Goal: Information Seeking & Learning: Check status

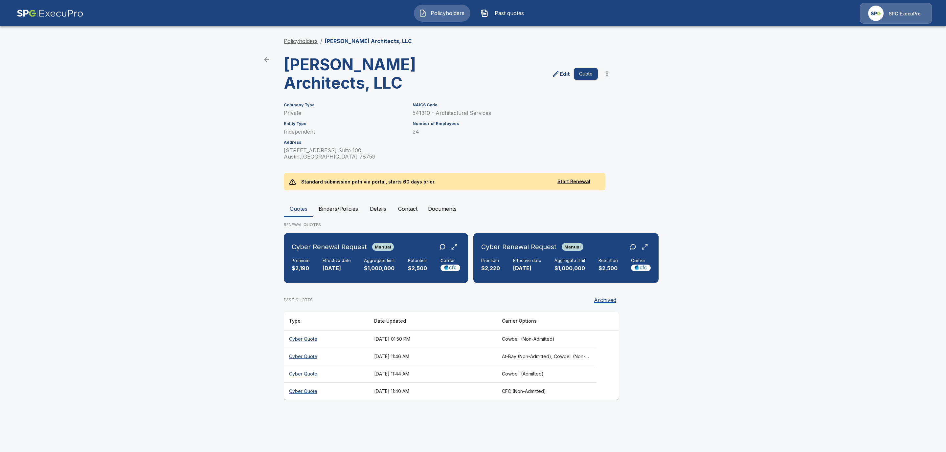
click at [302, 42] on link "Policyholders" at bounding box center [301, 41] width 34 height 7
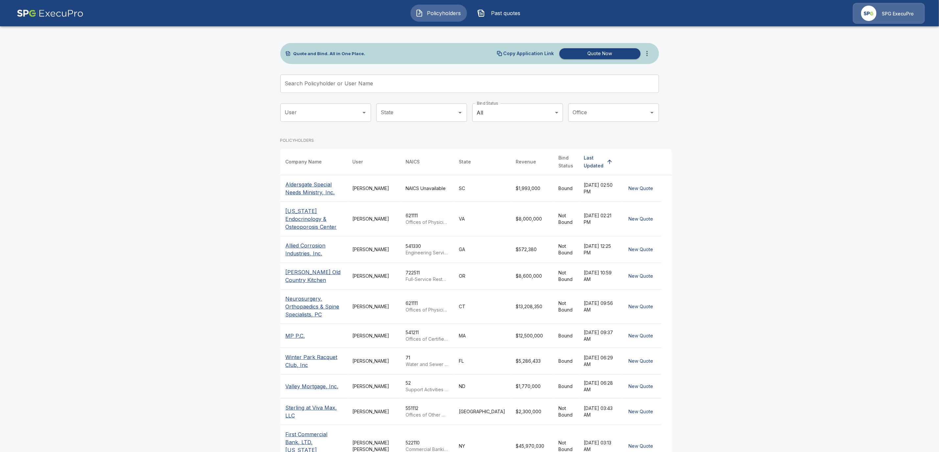
click at [345, 88] on input "Search Policyholder or User Name" at bounding box center [465, 84] width 371 height 18
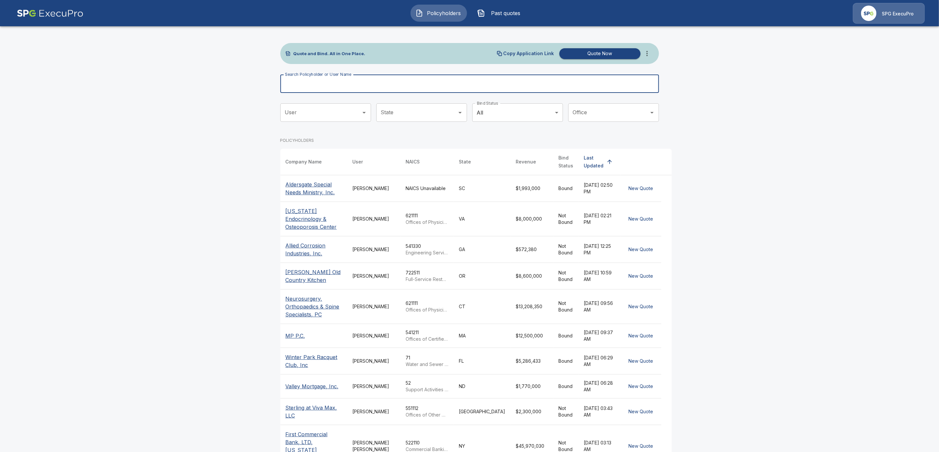
paste input "**********"
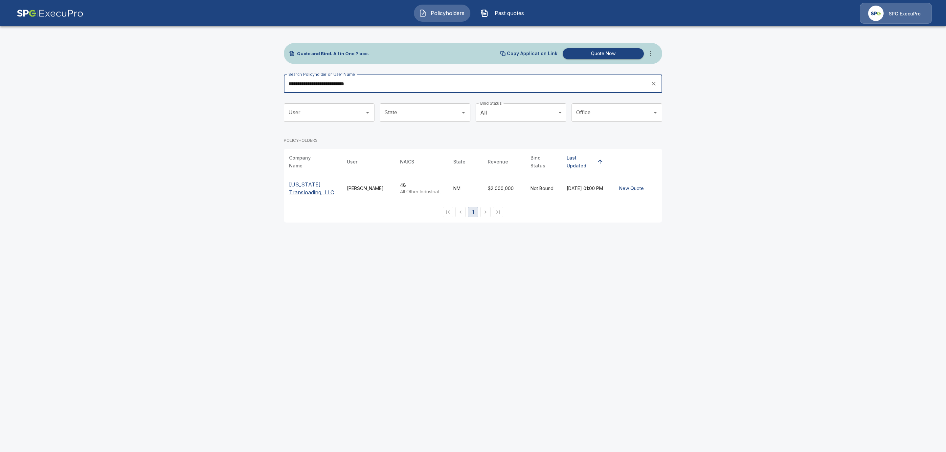
type input "**********"
click at [303, 186] on p "New Mexico Transloading, LLC" at bounding box center [312, 189] width 47 height 16
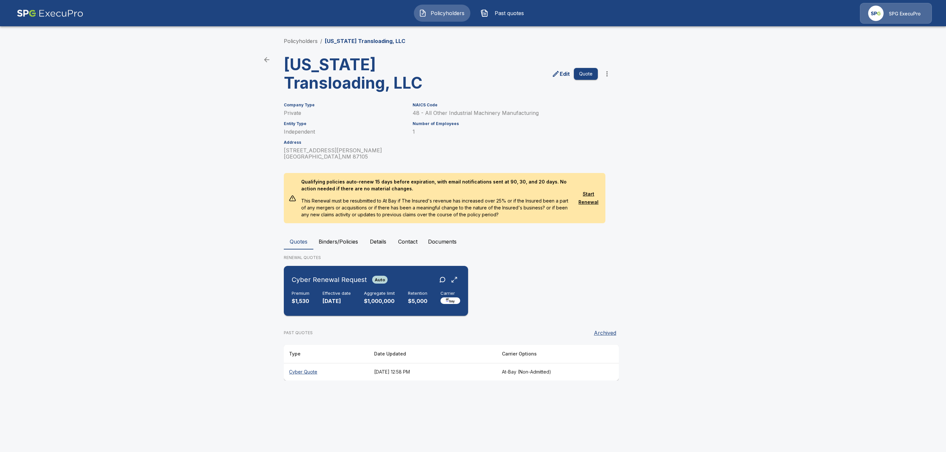
click at [345, 289] on div "Cyber Renewal Request Auto Premium $1,530 Effective date 10/31/2025 Aggregate l…" at bounding box center [375, 291] width 179 height 45
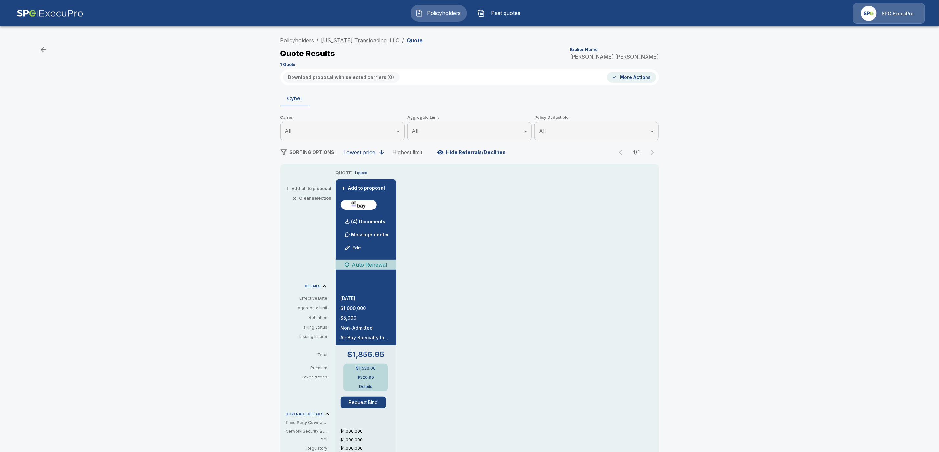
click at [375, 42] on link "[US_STATE] Transloading, LLC" at bounding box center [360, 40] width 78 height 7
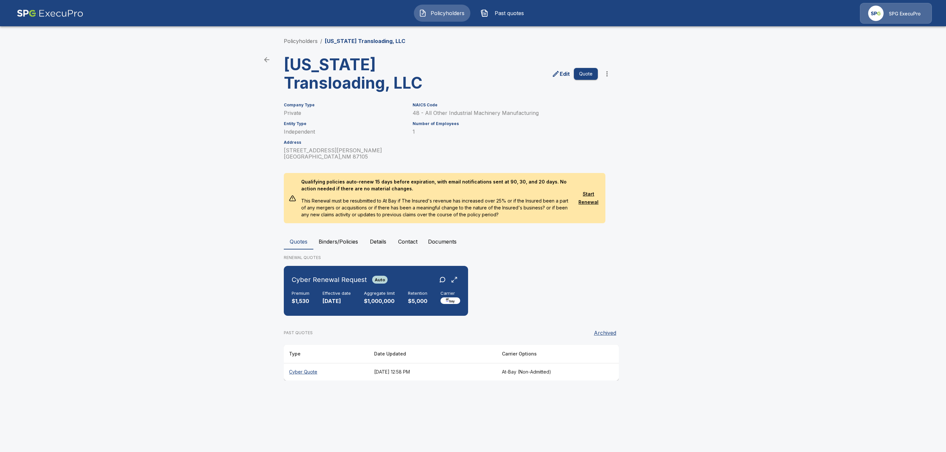
click at [338, 240] on button "Binders/Policies" at bounding box center [338, 242] width 50 height 16
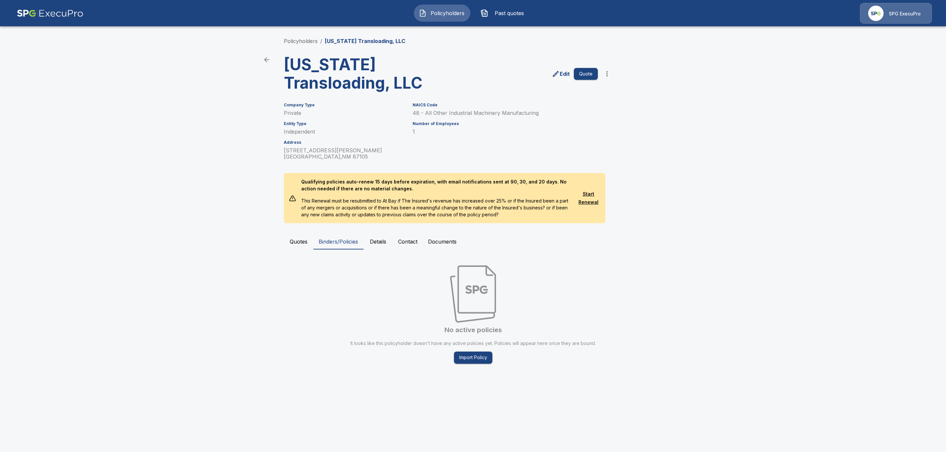
click at [302, 45] on div "Policyholders / New Mexico Transloading, LLC New Mexico Transloading, LLC Edit …" at bounding box center [473, 206] width 394 height 362
click at [303, 41] on link "Policyholders" at bounding box center [301, 41] width 34 height 7
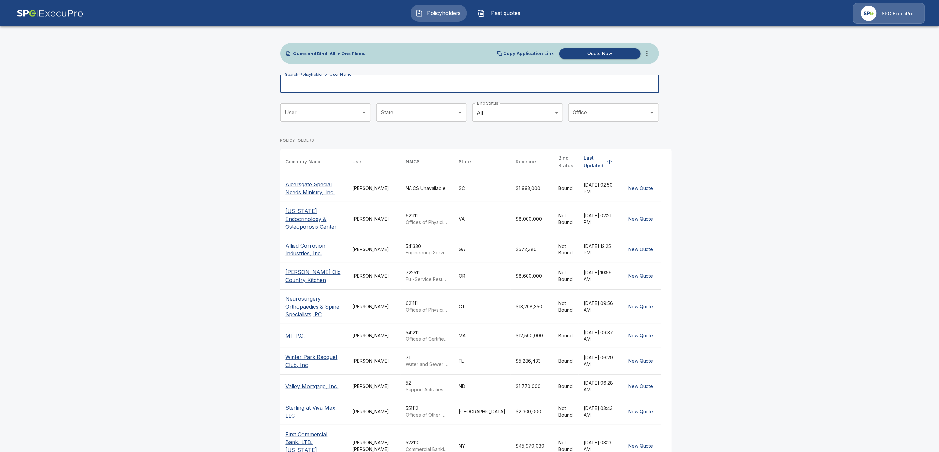
click at [331, 85] on input "Search Policyholder or User Name" at bounding box center [465, 84] width 371 height 18
paste input "**********"
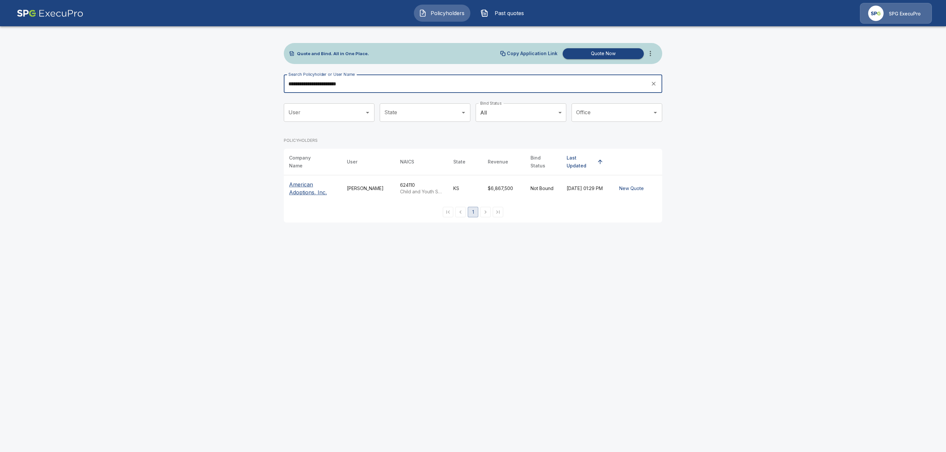
type input "**********"
click at [295, 188] on p "American Adoptions, Inc." at bounding box center [312, 189] width 47 height 16
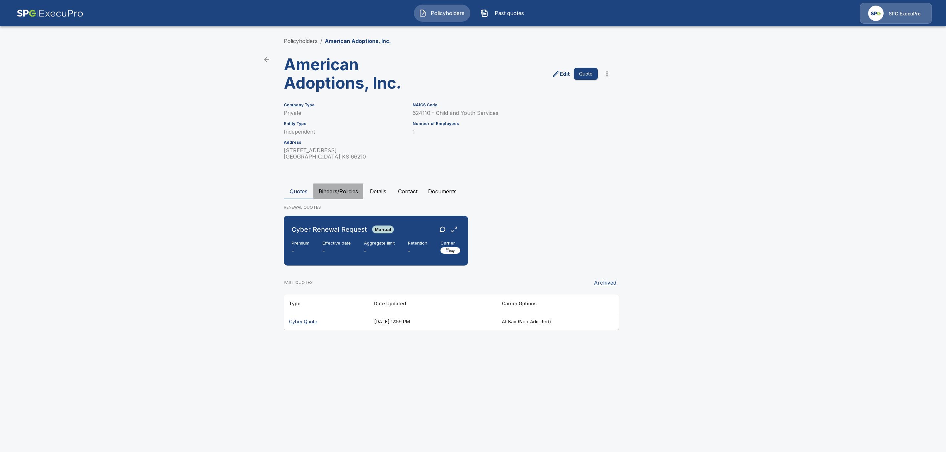
click at [342, 195] on button "Binders/Policies" at bounding box center [338, 192] width 50 height 16
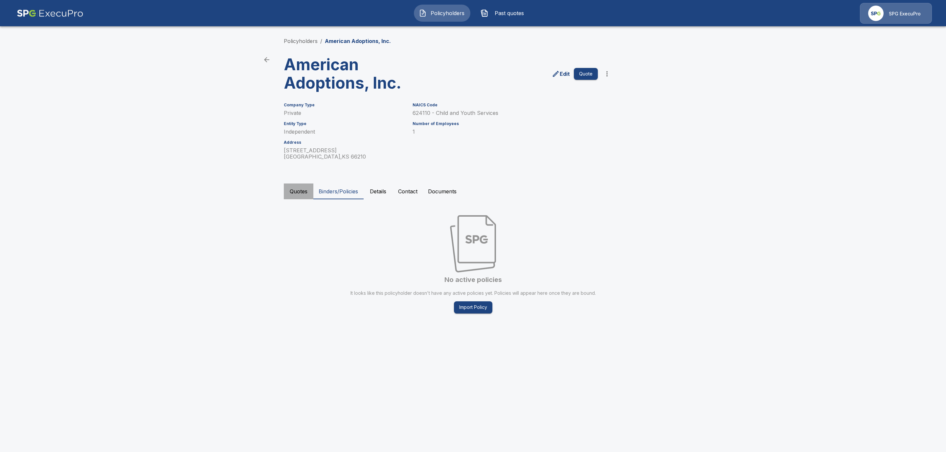
click at [299, 193] on button "Quotes" at bounding box center [299, 192] width 30 height 16
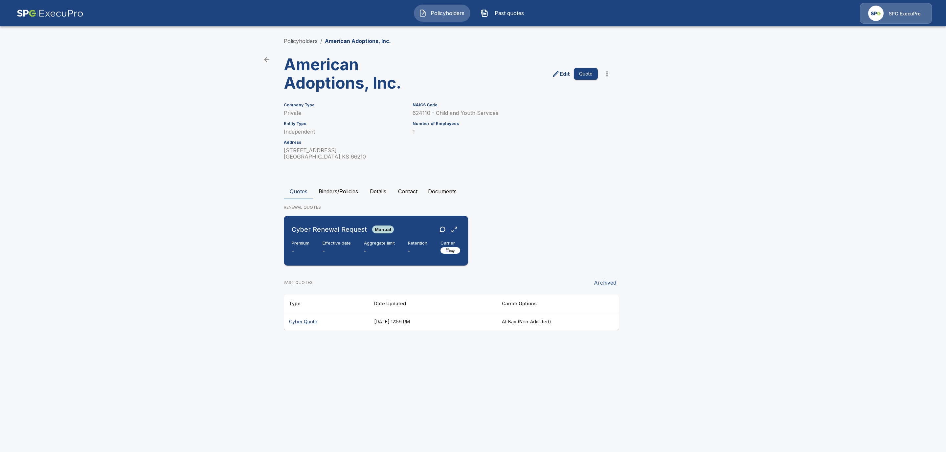
drag, startPoint x: 361, startPoint y: 241, endPoint x: 370, endPoint y: 252, distance: 13.8
click at [361, 241] on div "Premium - Effective date - Aggregate limit - Retention - Carrier" at bounding box center [376, 248] width 169 height 14
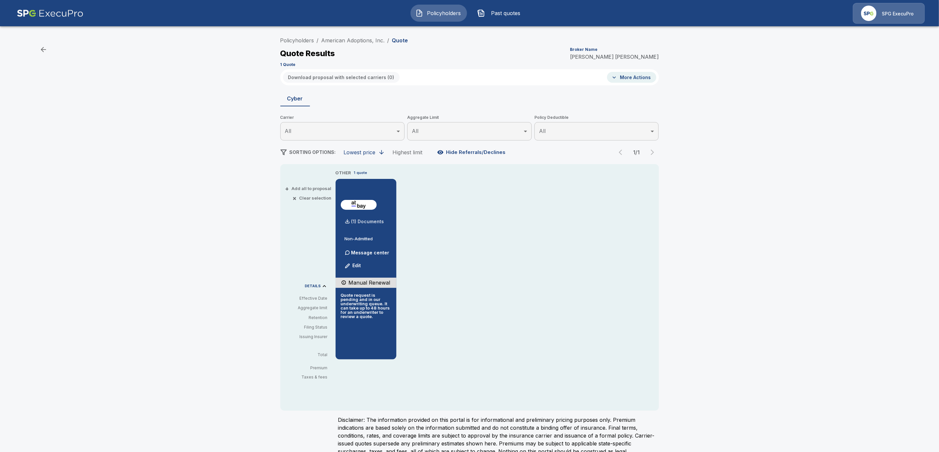
click at [377, 223] on p "(1) Documents" at bounding box center [367, 221] width 33 height 5
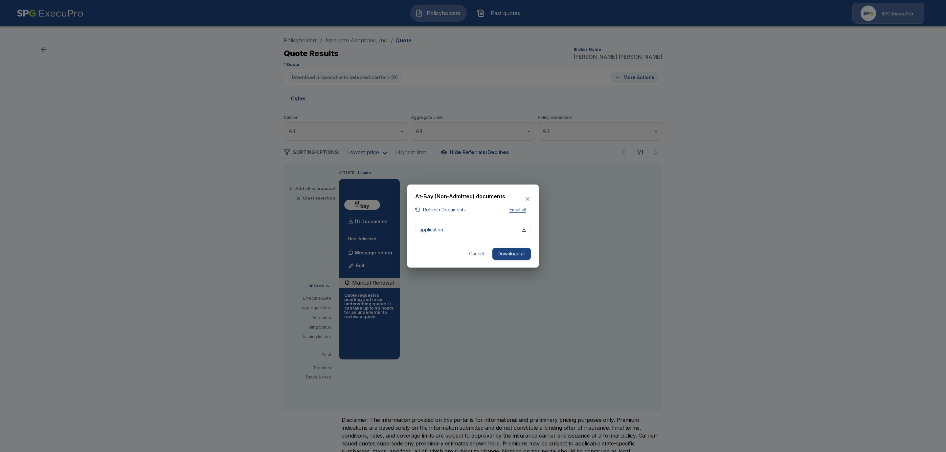
click at [433, 212] on button "Refresh Documents" at bounding box center [440, 210] width 51 height 8
click at [477, 255] on button "Cancel" at bounding box center [476, 254] width 21 height 12
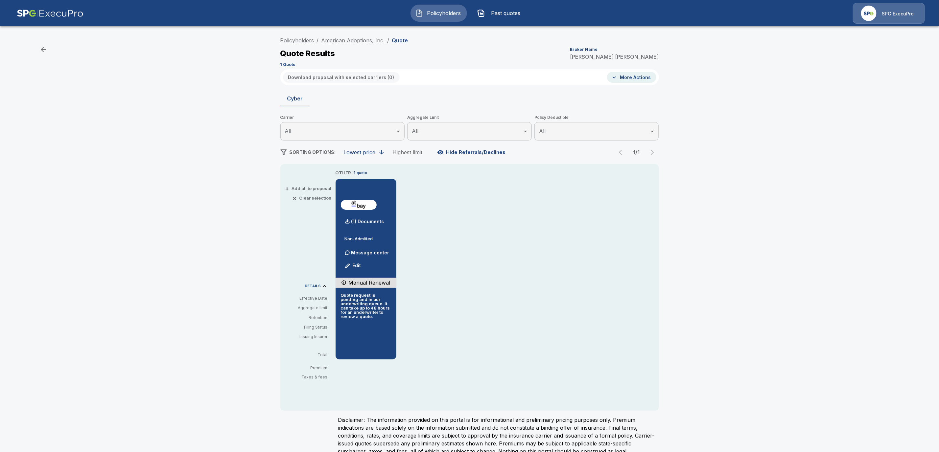
click at [304, 38] on link "Policyholders" at bounding box center [297, 40] width 34 height 7
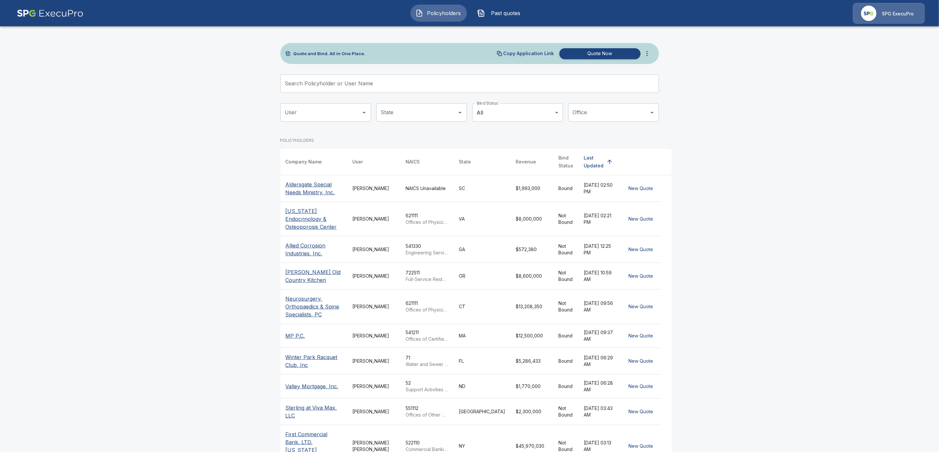
click at [308, 85] on input "Search Policyholder or User Name" at bounding box center [465, 84] width 371 height 18
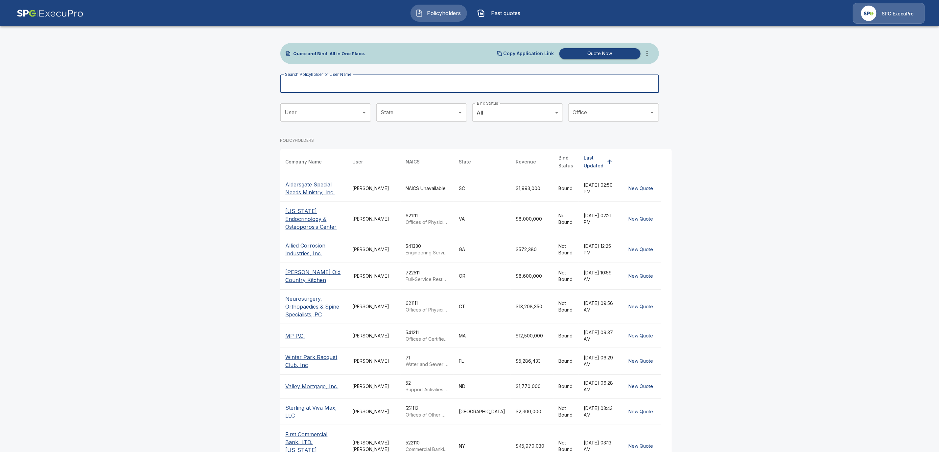
paste input "**********"
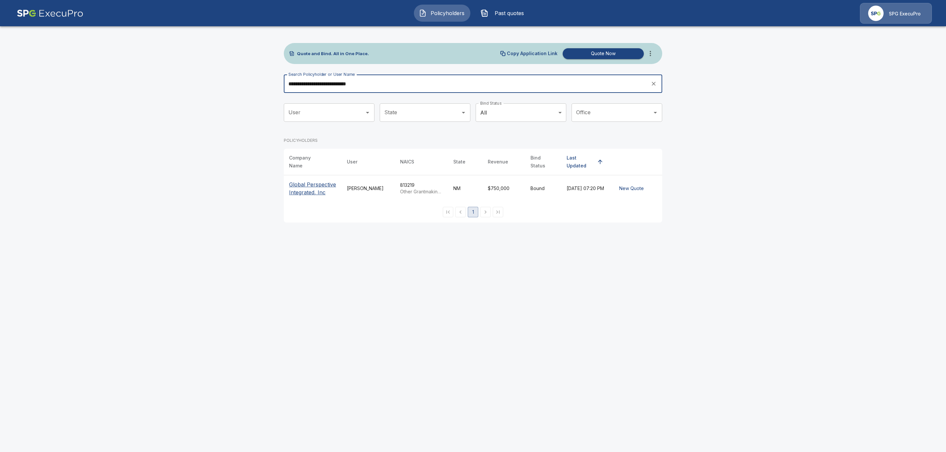
type input "**********"
click at [301, 182] on p "Global Perspective Integrated, Inc" at bounding box center [312, 189] width 47 height 16
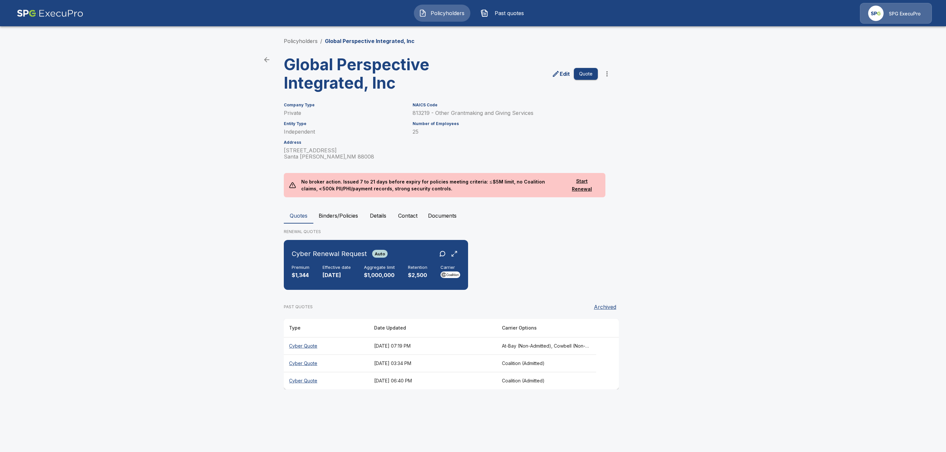
click at [323, 210] on button "Binders/Policies" at bounding box center [338, 216] width 50 height 16
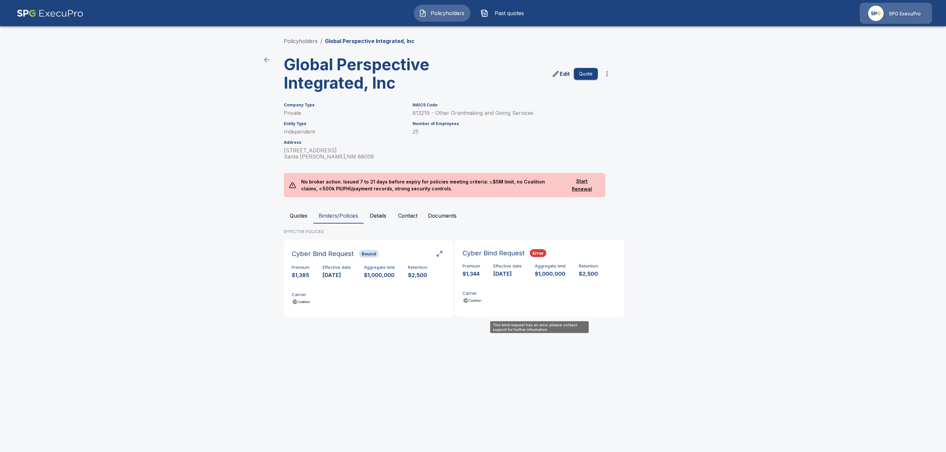
click at [507, 280] on div "Premium $1,344 Effective date 9/27/2025 Aggregate limit $1,000,000 Retention $2…" at bounding box center [540, 284] width 154 height 41
click at [301, 216] on button "Quotes" at bounding box center [299, 216] width 30 height 16
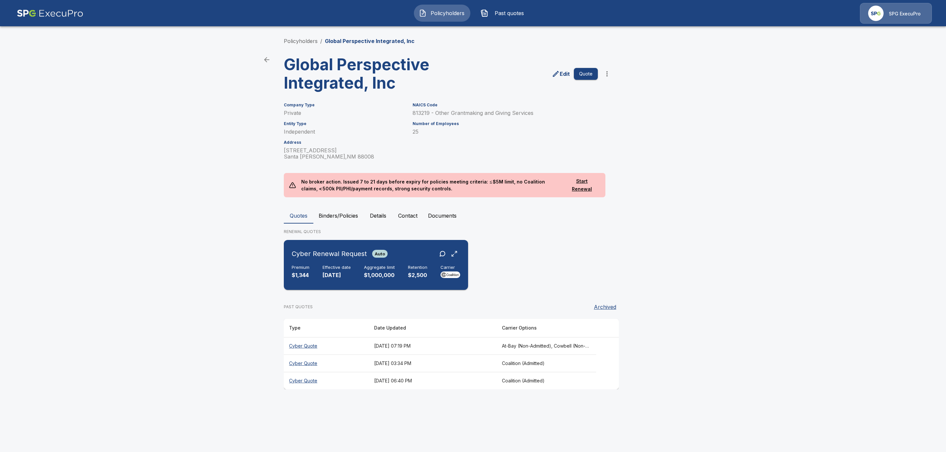
click at [409, 275] on p "$2,500" at bounding box center [417, 276] width 19 height 8
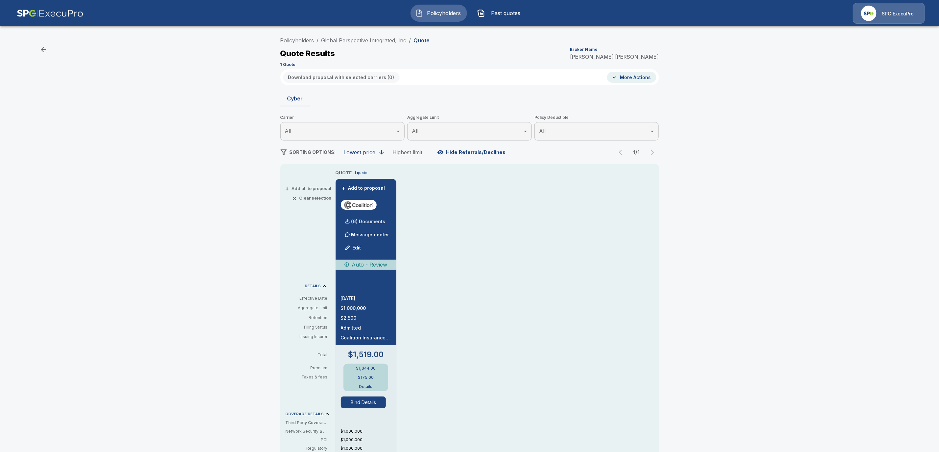
click at [377, 224] on div "(6) Documents" at bounding box center [363, 221] width 45 height 13
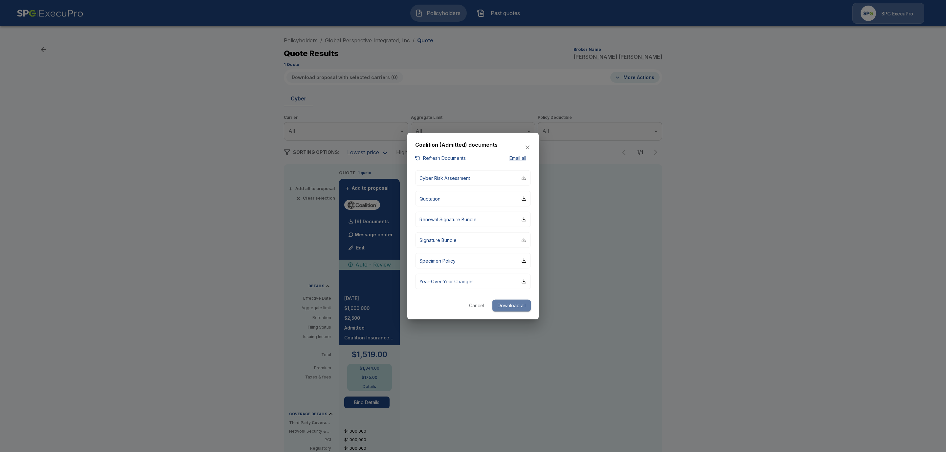
drag, startPoint x: 504, startPoint y: 306, endPoint x: 537, endPoint y: 324, distance: 37.2
click at [504, 307] on button "Download all" at bounding box center [511, 306] width 38 height 12
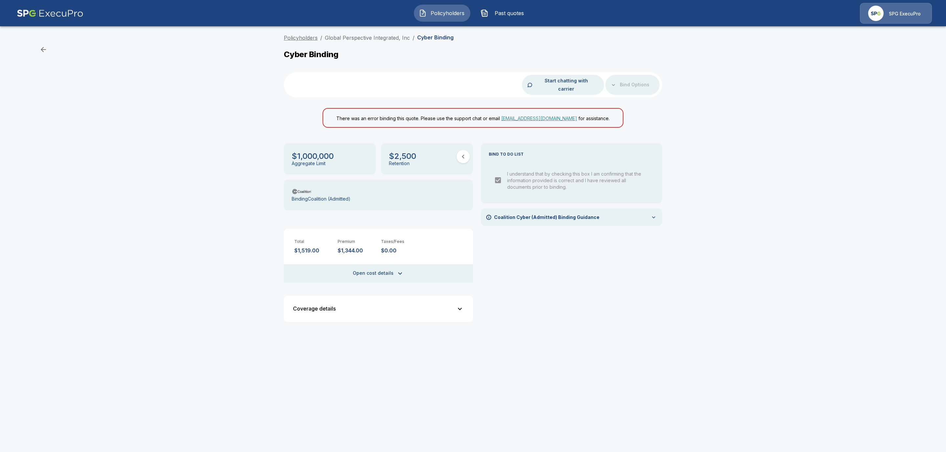
click at [297, 38] on link "Policyholders" at bounding box center [301, 37] width 34 height 7
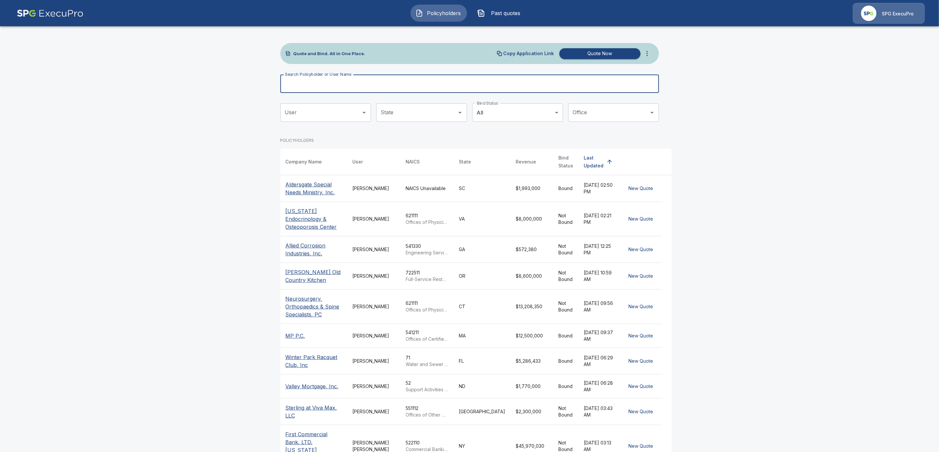
click at [318, 88] on input "Search Policyholder or User Name" at bounding box center [465, 84] width 371 height 18
paste input "**********"
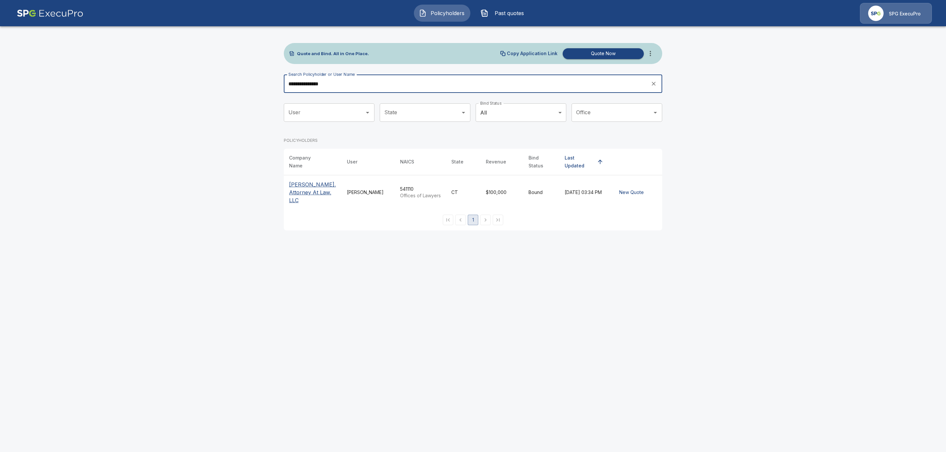
type input "**********"
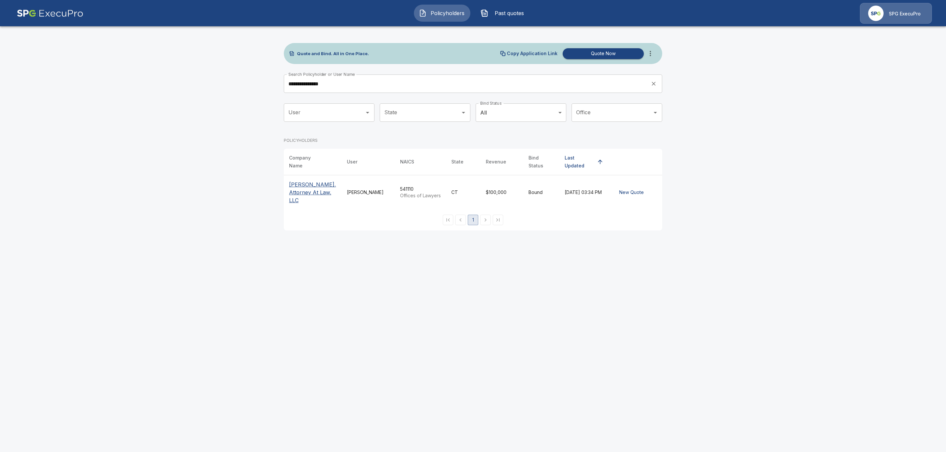
click at [300, 175] on th "Paul N. Iannone, Attorney At Law, LLC" at bounding box center [313, 192] width 58 height 34
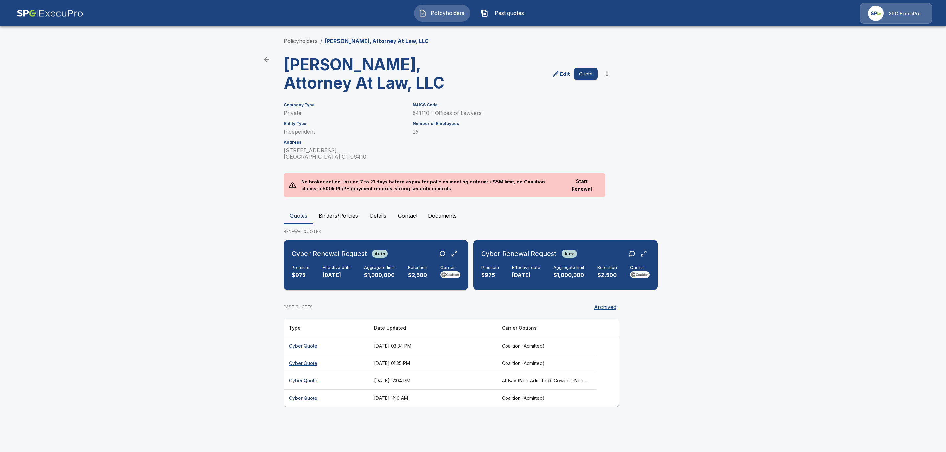
click at [339, 274] on p "[DATE]" at bounding box center [337, 276] width 28 height 8
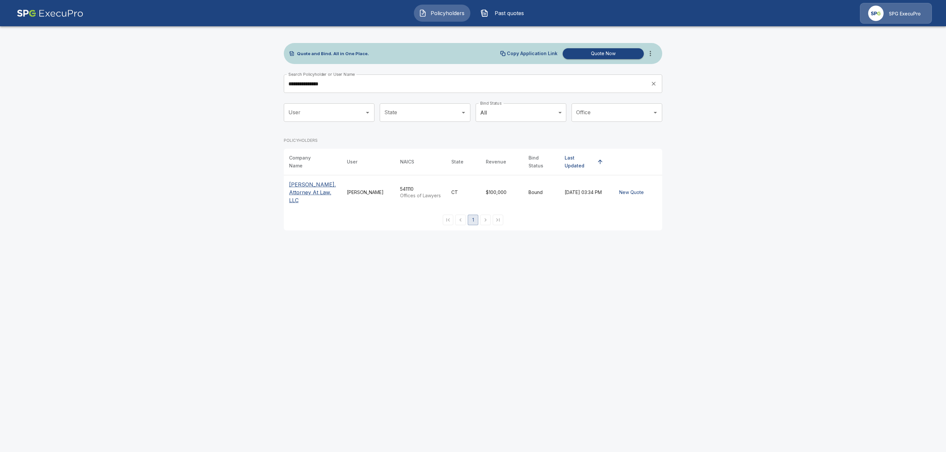
click at [308, 183] on p "[PERSON_NAME], Attorney At Law, LLC" at bounding box center [312, 193] width 47 height 24
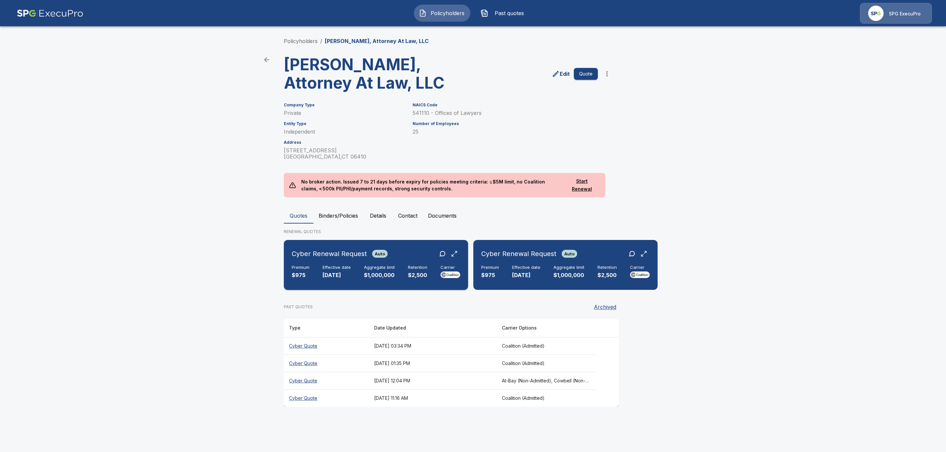
click at [350, 263] on div "Cyber Renewal Request Auto Premium $975 Effective date [DATE] Aggregate limit $…" at bounding box center [375, 265] width 179 height 45
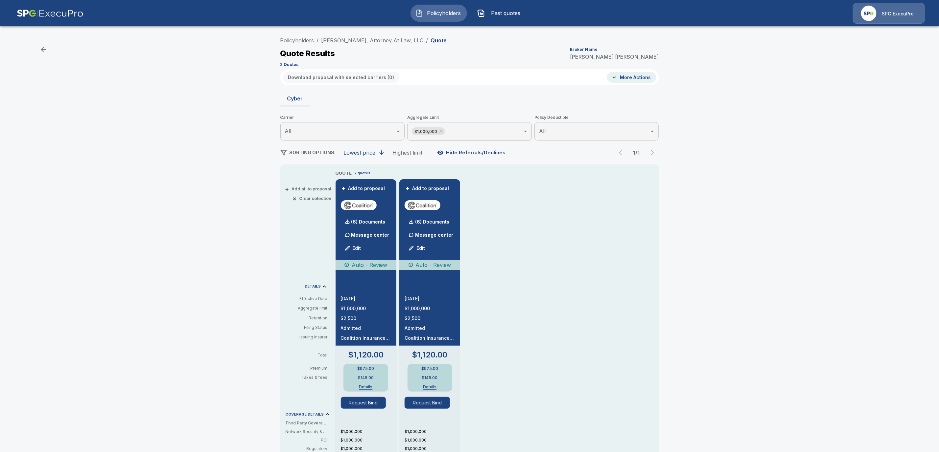
click at [368, 389] on button "Details" at bounding box center [366, 387] width 26 height 4
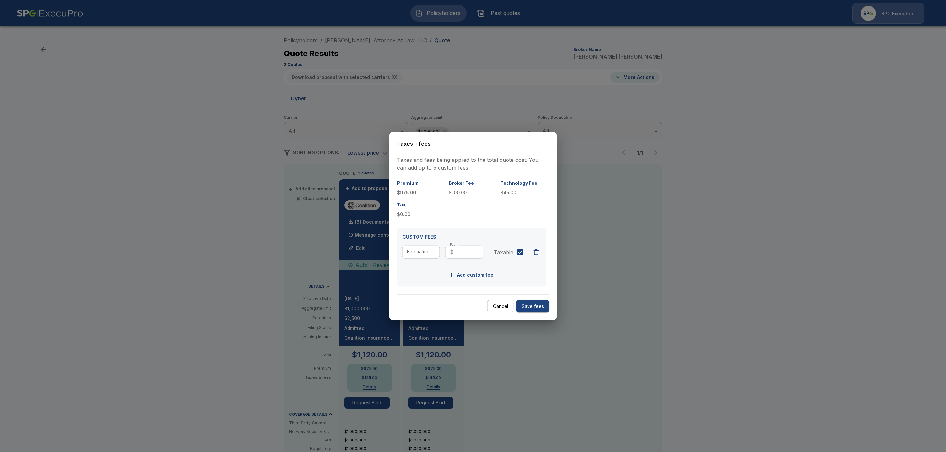
click at [597, 385] on div at bounding box center [473, 226] width 946 height 452
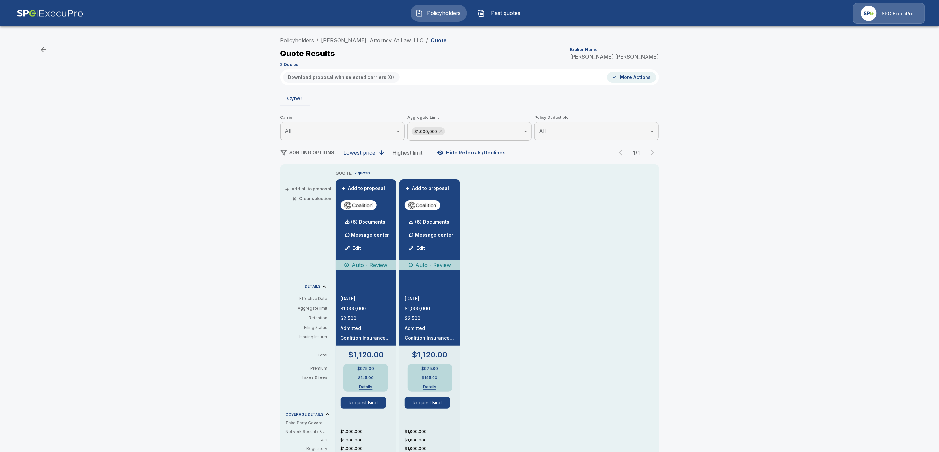
click at [432, 386] on button "Details" at bounding box center [430, 387] width 26 height 4
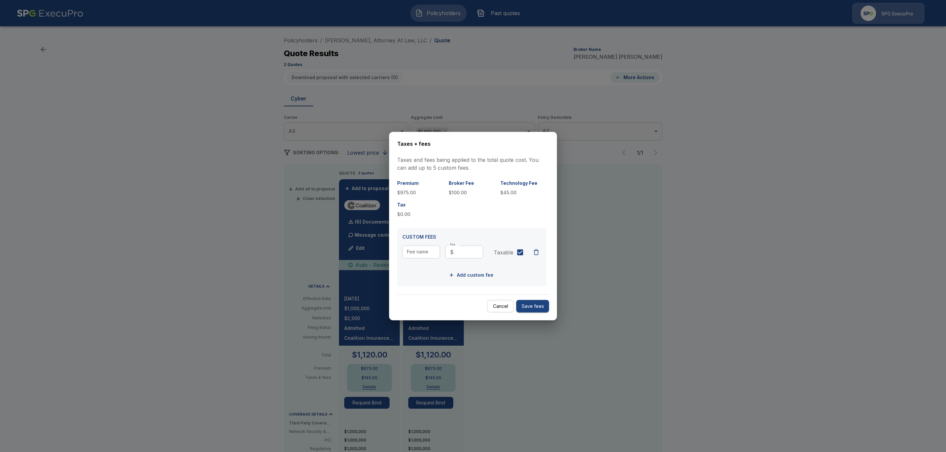
click at [577, 388] on div at bounding box center [473, 226] width 946 height 452
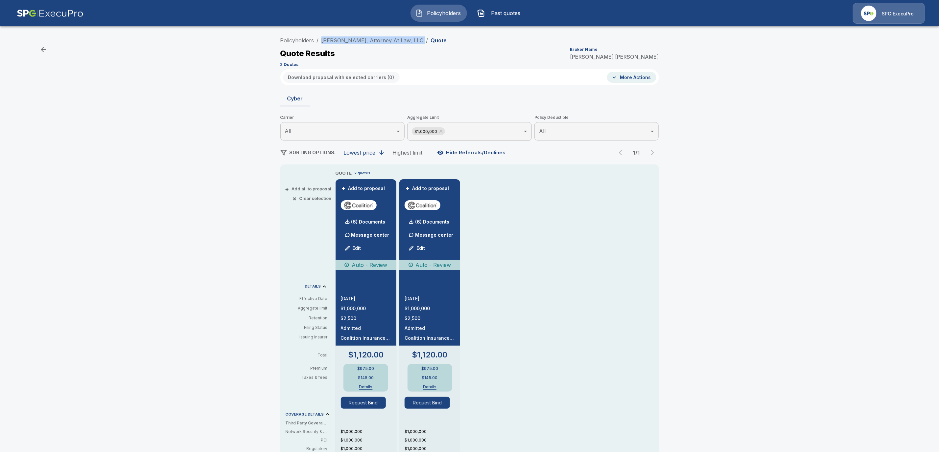
drag, startPoint x: 420, startPoint y: 38, endPoint x: 325, endPoint y: 35, distance: 95.3
click at [325, 35] on div "Policyholders / [PERSON_NAME], Attorney At Law, LLC / Quote Quote Results Broke…" at bounding box center [469, 51] width 378 height 35
copy ol "[PERSON_NAME], Attorney At Law, LLC /"
click at [375, 222] on p "(6) Documents" at bounding box center [368, 222] width 34 height 5
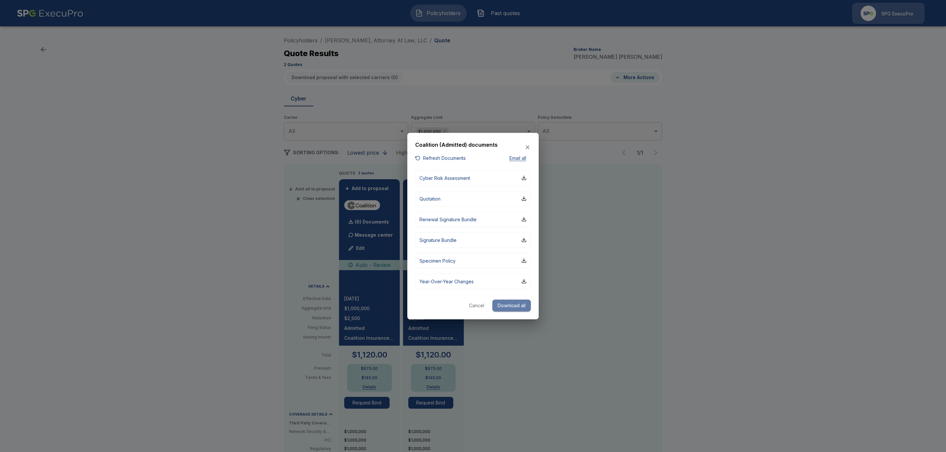
click at [504, 307] on button "Download all" at bounding box center [511, 306] width 38 height 12
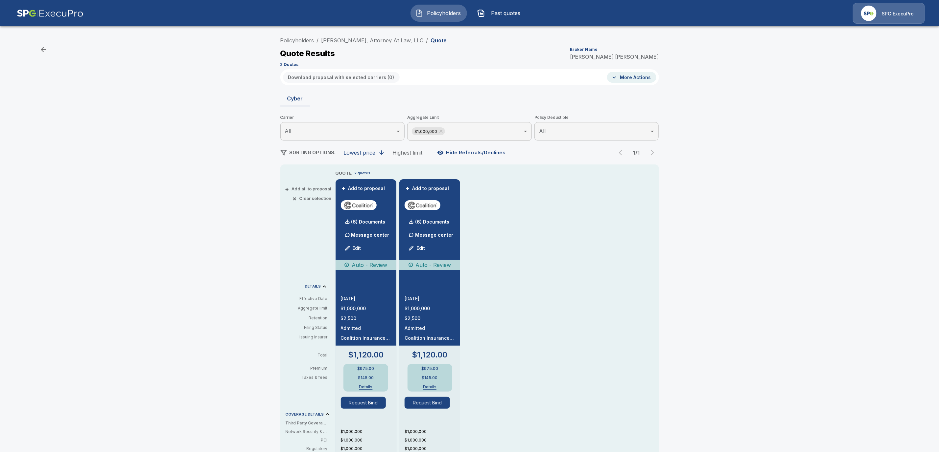
drag, startPoint x: 422, startPoint y: 39, endPoint x: 300, endPoint y: 36, distance: 121.9
click at [300, 36] on div "Policyholders / [PERSON_NAME], Attorney At Law, LLC / Quote Quote Results Broke…" at bounding box center [469, 51] width 378 height 35
drag, startPoint x: 420, startPoint y: 38, endPoint x: 339, endPoint y: 36, distance: 80.9
click at [339, 36] on div "Policyholders / [PERSON_NAME], Attorney At Law, LLC / Quote Quote Results Broke…" at bounding box center [469, 51] width 378 height 35
copy ol "[PERSON_NAME], Attorney At Law, LLC /"
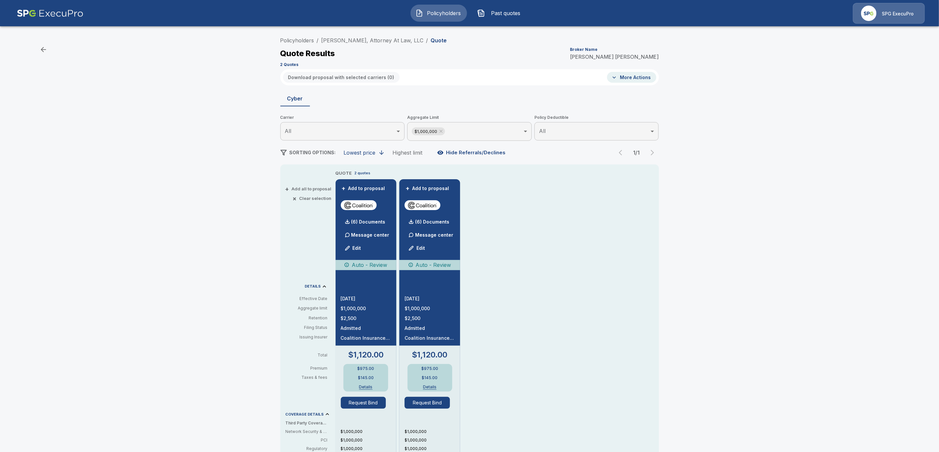
click at [795, 218] on div "Policyholders / [PERSON_NAME], Attorney At Law, LLC / Quote Quote Results Broke…" at bounding box center [469, 347] width 939 height 633
click at [305, 39] on link "Policyholders" at bounding box center [297, 40] width 34 height 7
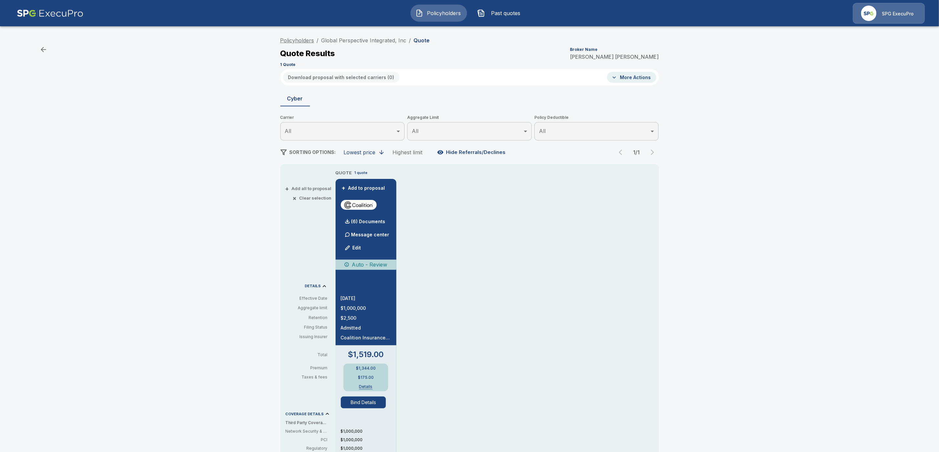
click at [308, 37] on link "Policyholders" at bounding box center [297, 40] width 34 height 7
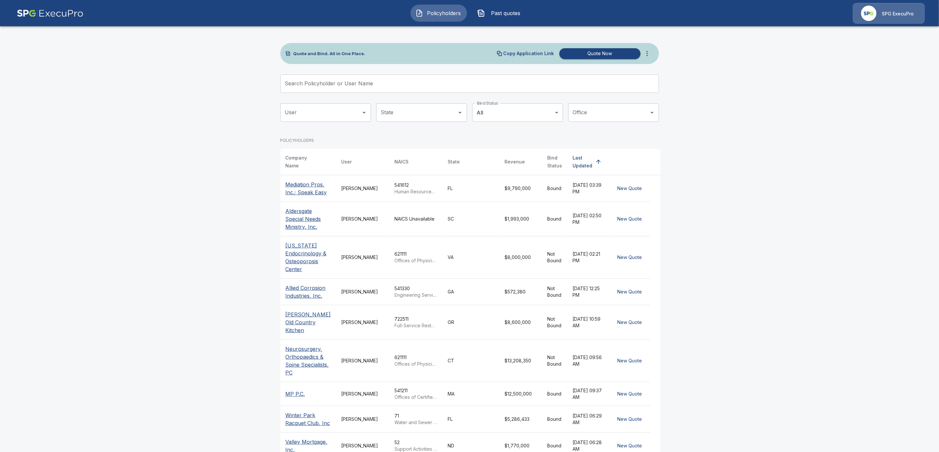
click at [312, 85] on input "Search Policyholder or User Name" at bounding box center [465, 84] width 371 height 18
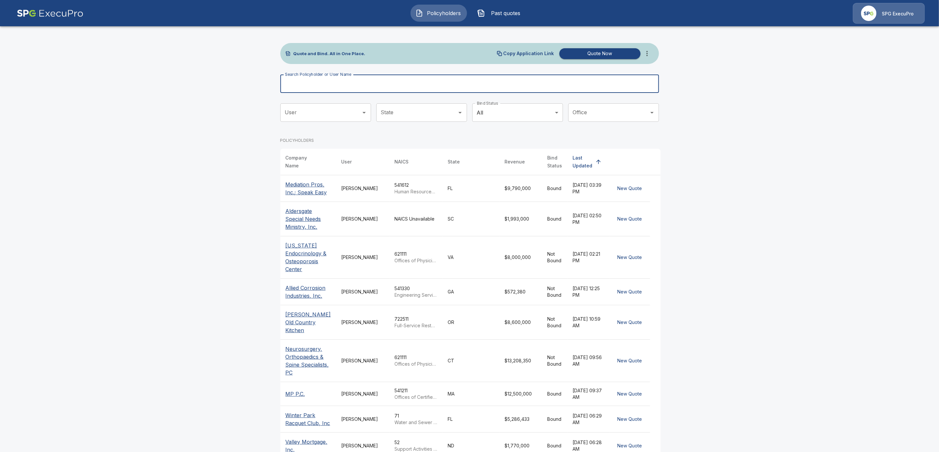
paste input "**********"
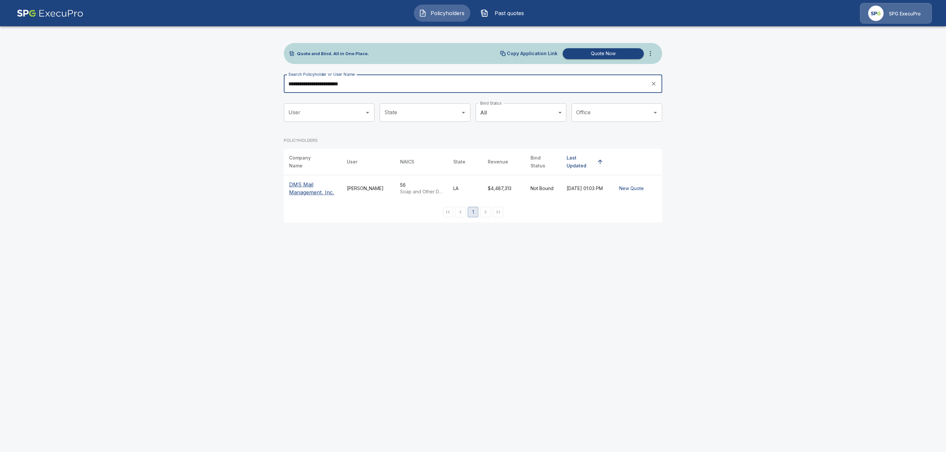
type input "**********"
click at [303, 190] on p "DMS Mail Management, Inc." at bounding box center [312, 189] width 47 height 16
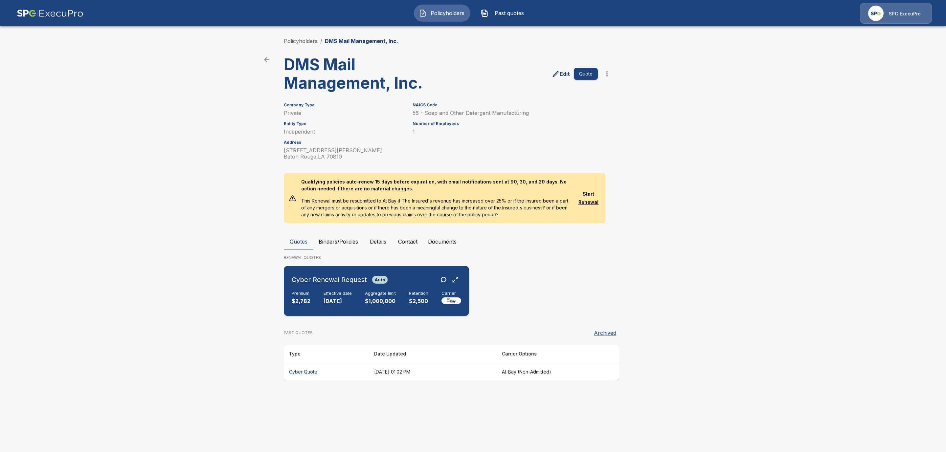
click at [340, 284] on h6 "Cyber Renewal Request" at bounding box center [329, 280] width 75 height 11
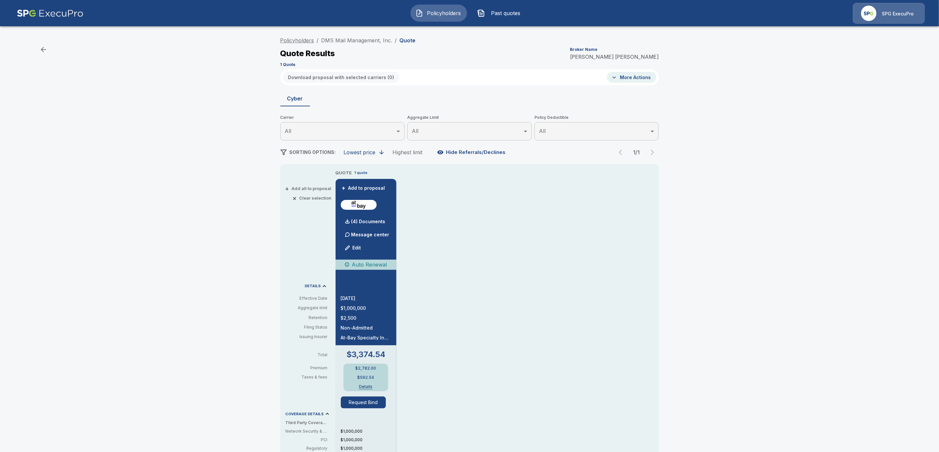
click at [302, 39] on link "Policyholders" at bounding box center [297, 40] width 34 height 7
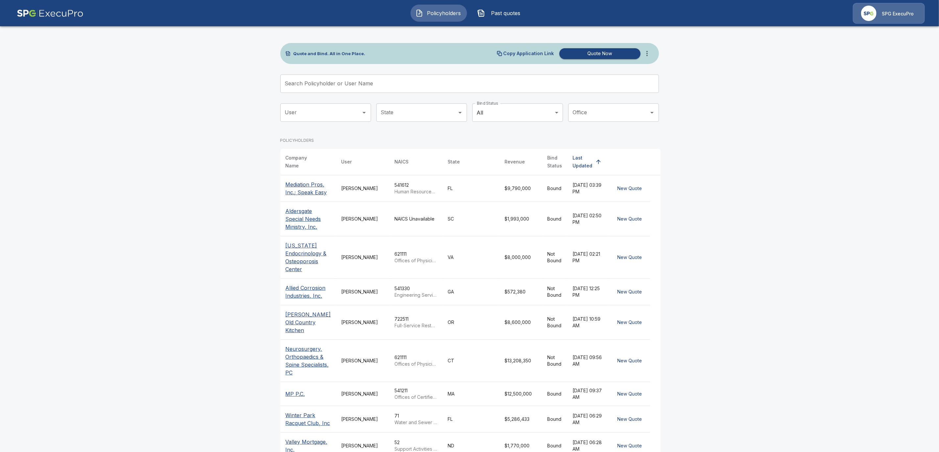
click at [337, 85] on input "Search Policyholder or User Name" at bounding box center [465, 84] width 371 height 18
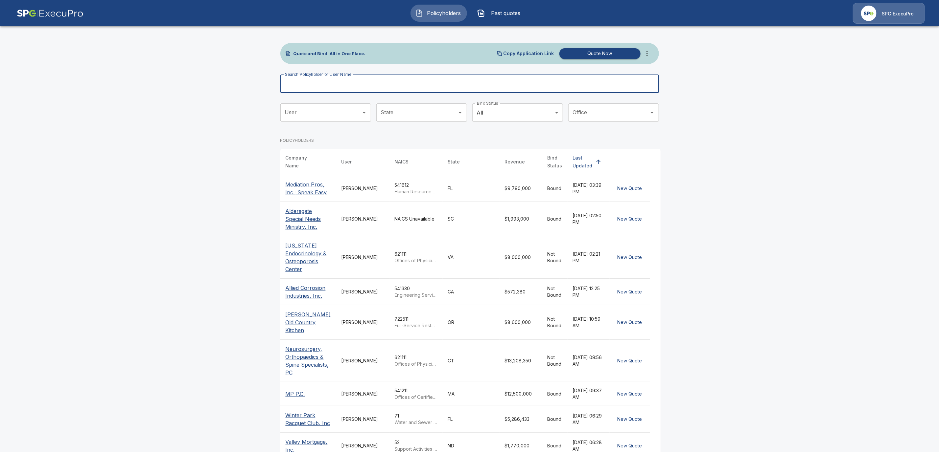
paste input "**********"
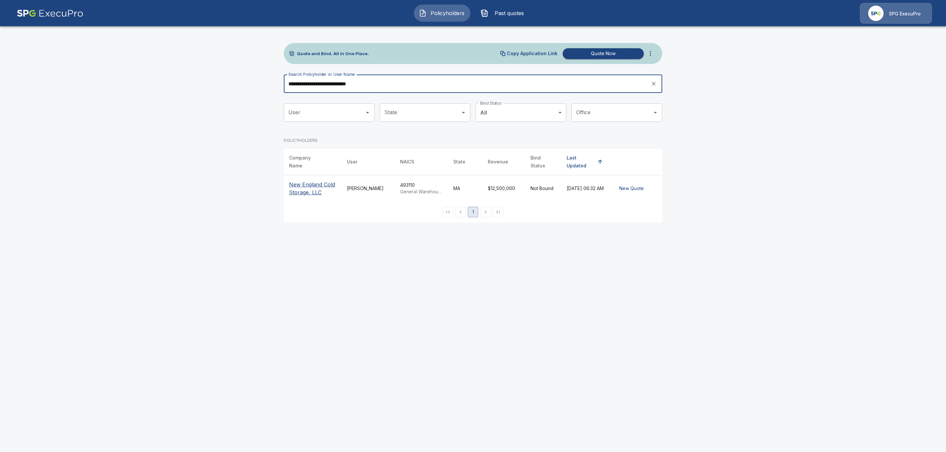
type input "**********"
click at [307, 186] on p "New England Cold Storage, LLC" at bounding box center [312, 189] width 47 height 16
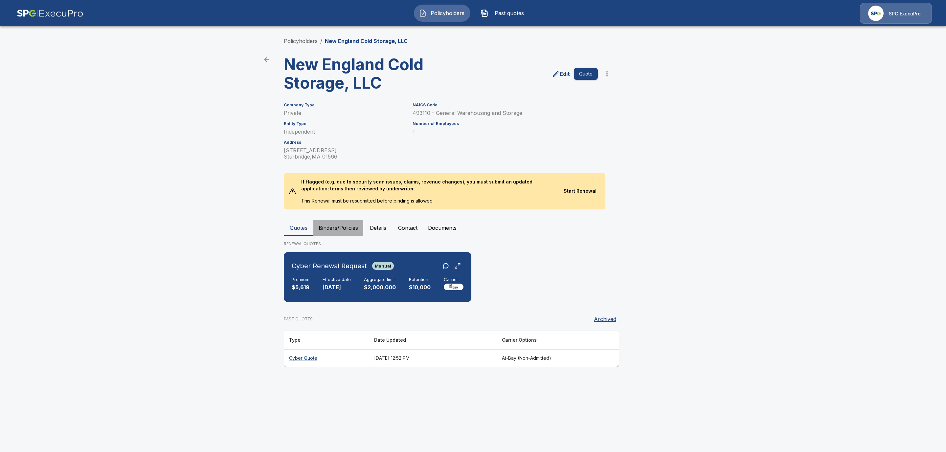
click at [350, 229] on button "Binders/Policies" at bounding box center [338, 228] width 50 height 16
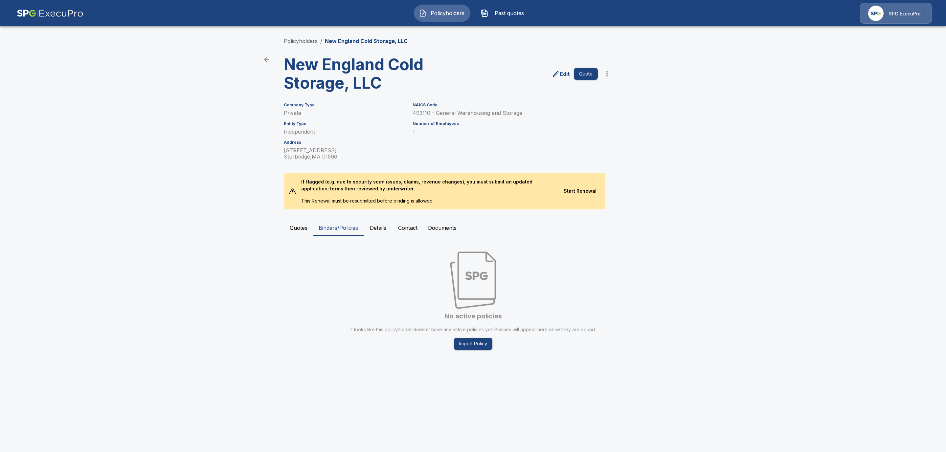
click at [290, 231] on button "Quotes" at bounding box center [299, 228] width 30 height 16
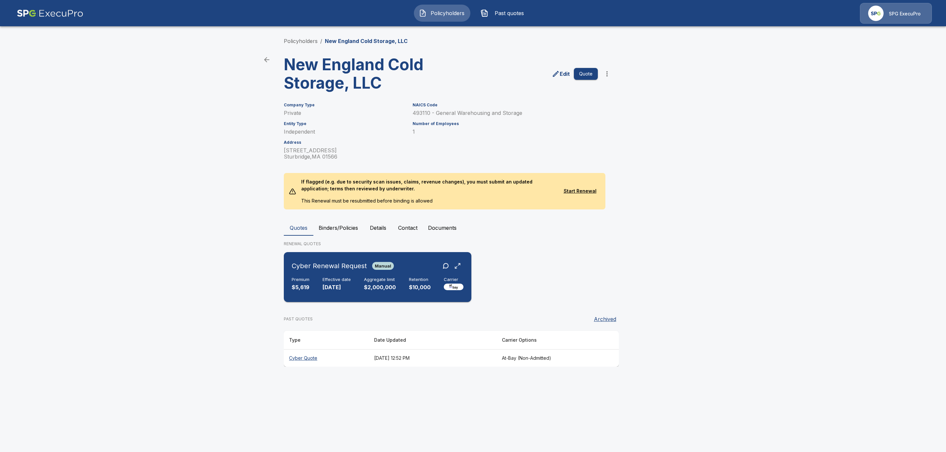
click at [347, 282] on h6 "Effective date" at bounding box center [337, 279] width 28 height 5
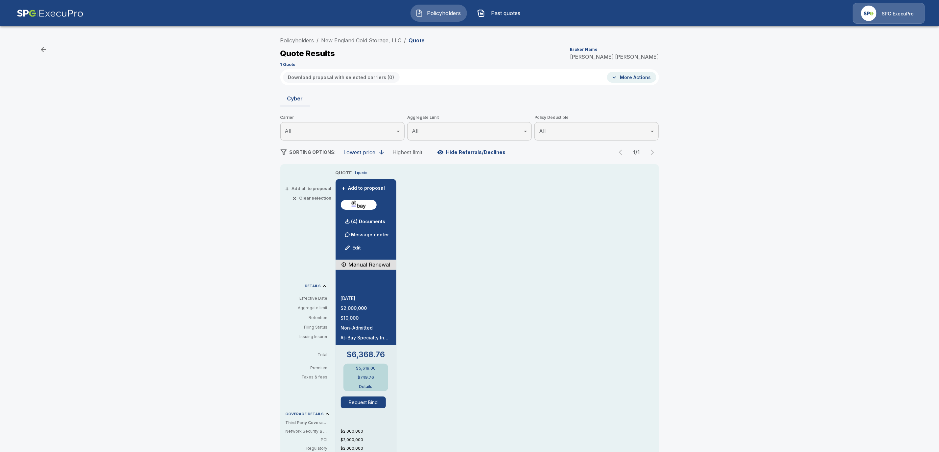
click at [309, 40] on link "Policyholders" at bounding box center [297, 40] width 34 height 7
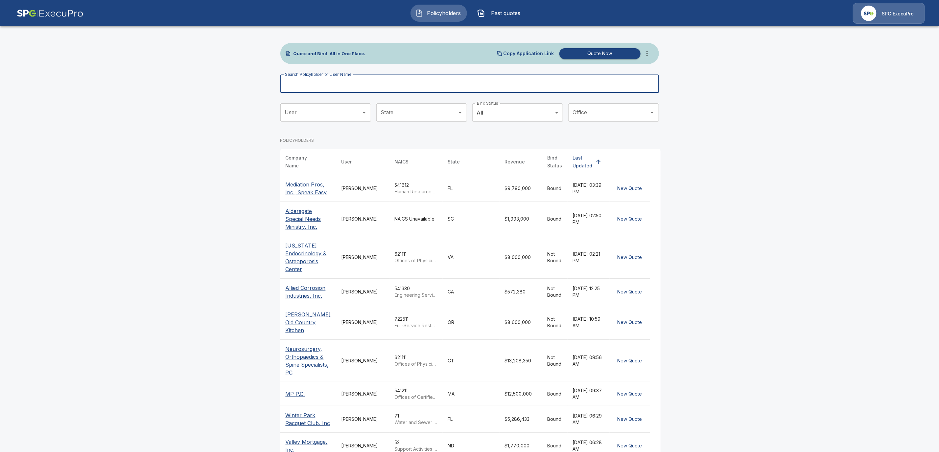
click at [341, 81] on div "Search Policyholder or User Name Search Policyholder or User Name" at bounding box center [469, 84] width 378 height 18
paste input "**********"
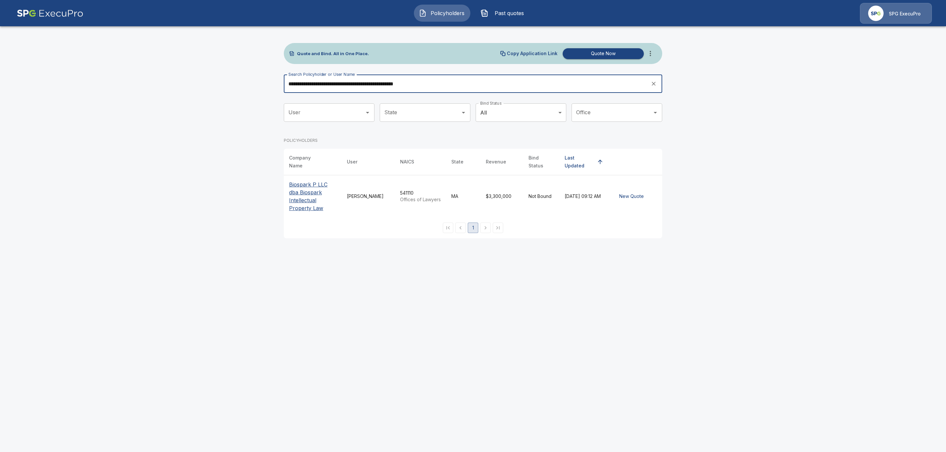
type input "**********"
click at [290, 185] on p "Biospark P LLC dba Biospark Intellectual Property Law" at bounding box center [312, 197] width 47 height 32
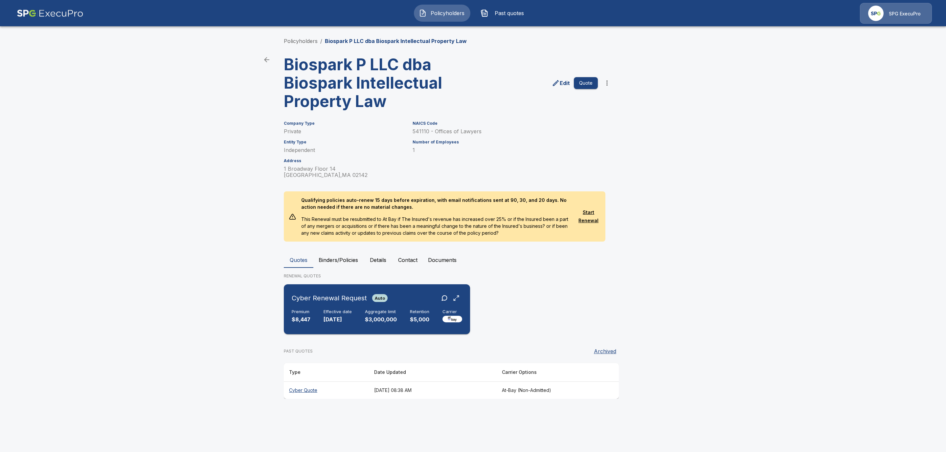
click at [328, 305] on div "Cyber Renewal Request Auto Premium $8,447 Effective date 10/18/2025 Aggregate l…" at bounding box center [376, 309] width 181 height 45
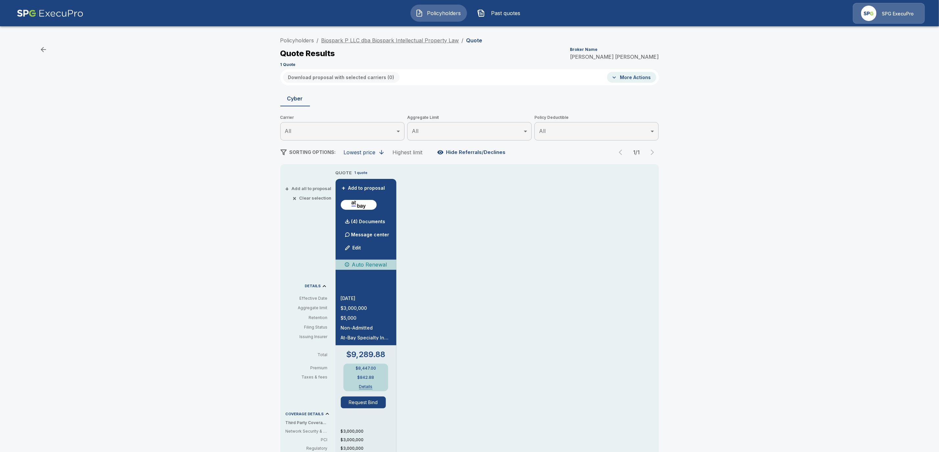
click at [347, 40] on link "Biospark P LLC dba Biospark Intellectual Property Law" at bounding box center [390, 40] width 138 height 7
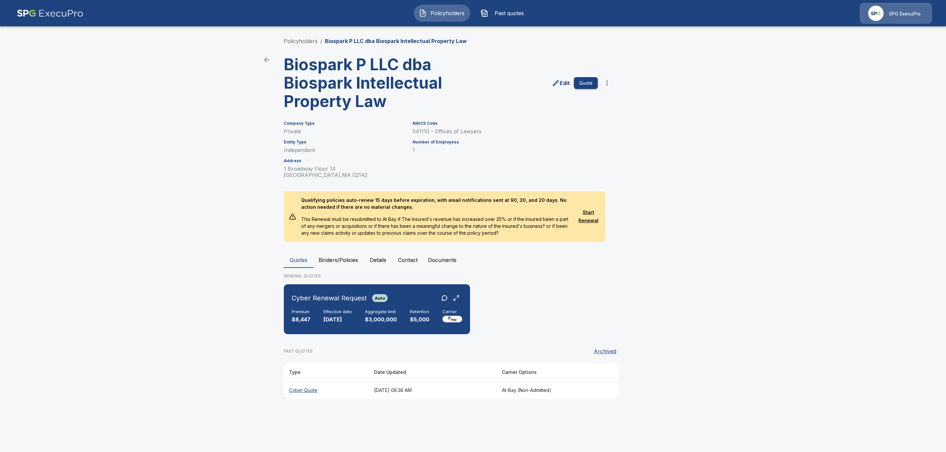
click at [343, 262] on button "Binders/Policies" at bounding box center [338, 260] width 50 height 16
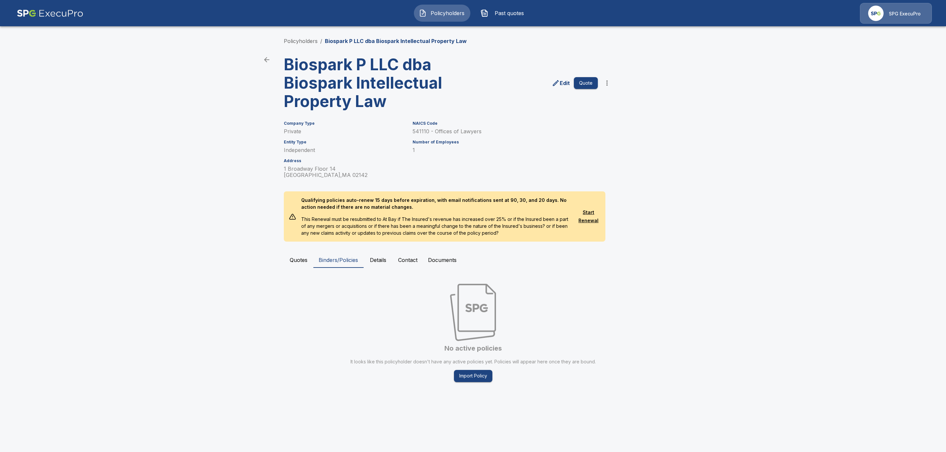
click at [293, 262] on button "Quotes" at bounding box center [299, 260] width 30 height 16
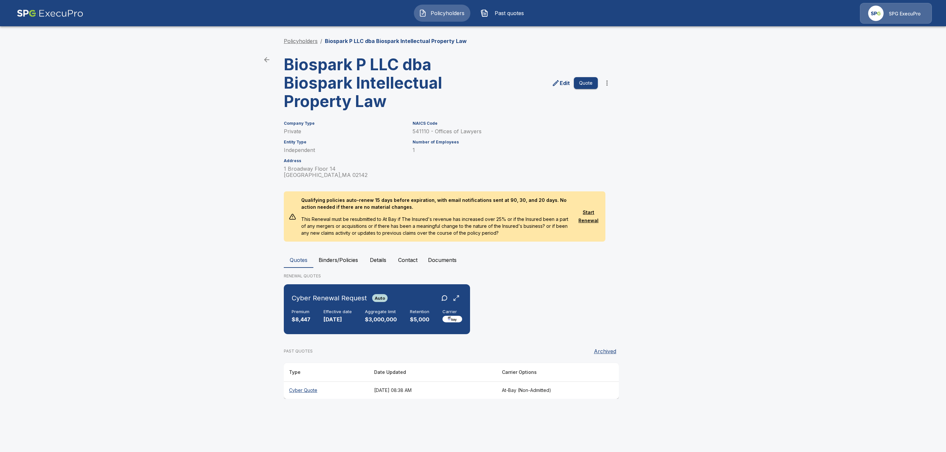
click at [304, 41] on link "Policyholders" at bounding box center [301, 41] width 34 height 7
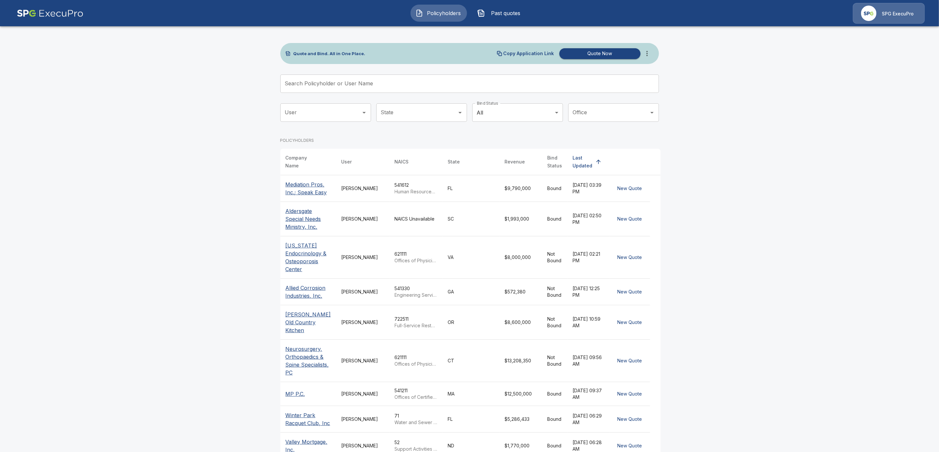
click at [346, 89] on input "Search Policyholder or User Name" at bounding box center [465, 84] width 371 height 18
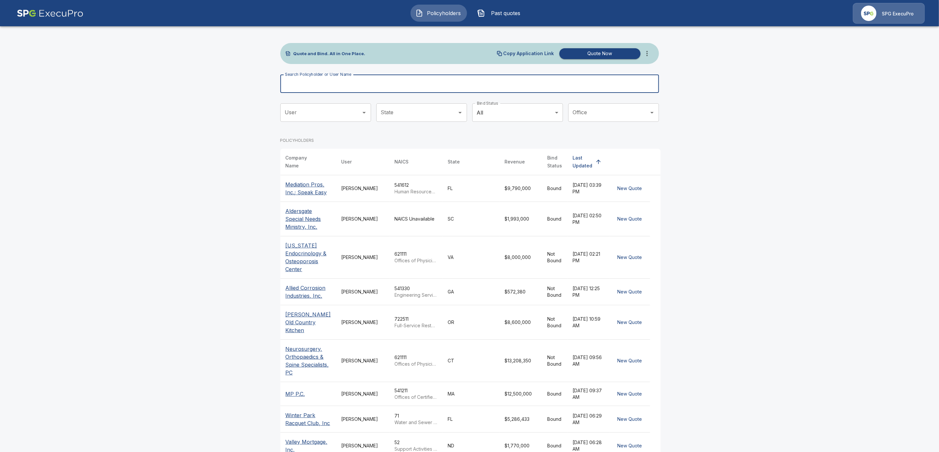
paste input "**********"
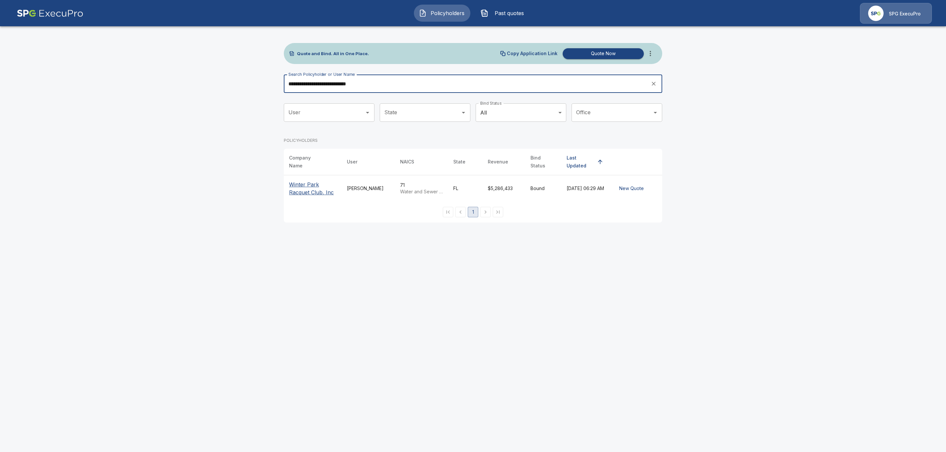
type input "**********"
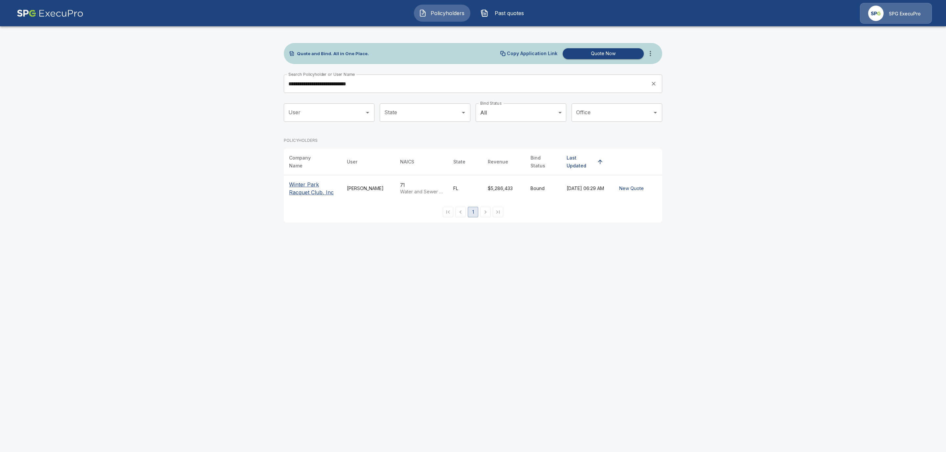
click at [308, 190] on p "Winter Park Racquet Club, Inc" at bounding box center [312, 189] width 47 height 16
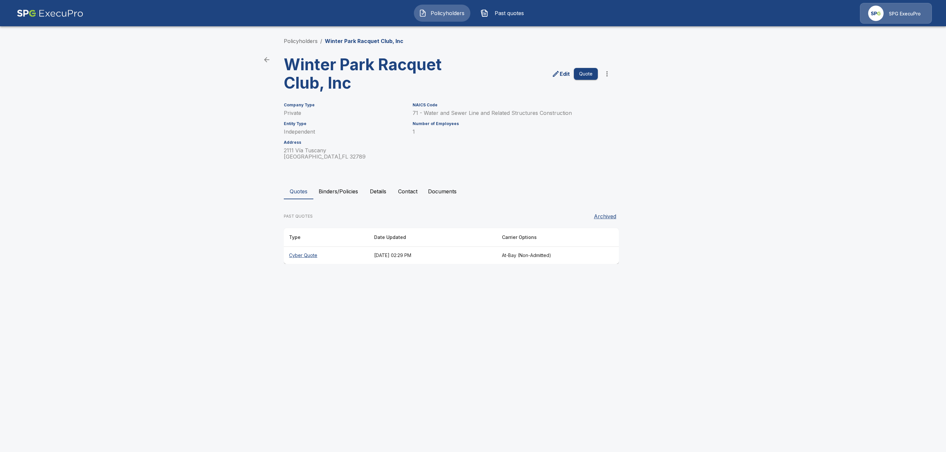
click at [334, 191] on button "Binders/Policies" at bounding box center [338, 192] width 50 height 16
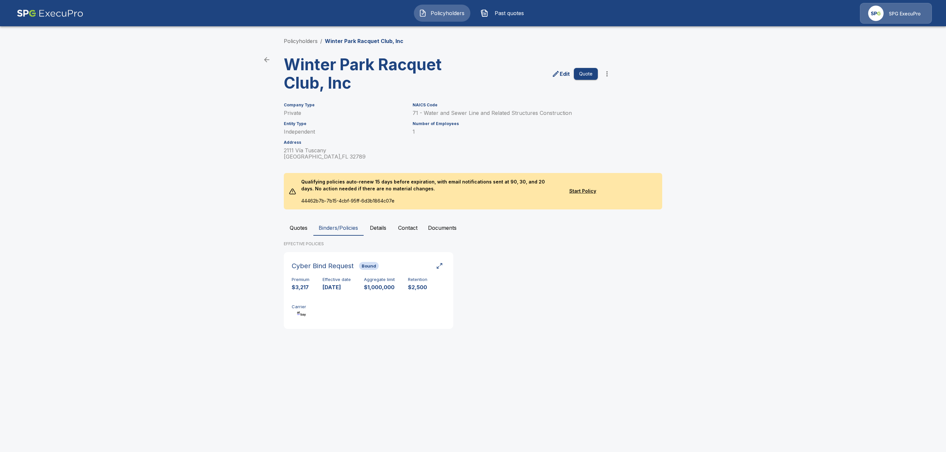
click at [310, 47] on div "Policyholders / Winter Park Racquet Club, Inc Winter Park Racquet Club, Inc Edi…" at bounding box center [473, 186] width 394 height 322
click at [306, 43] on link "Policyholders" at bounding box center [301, 41] width 34 height 7
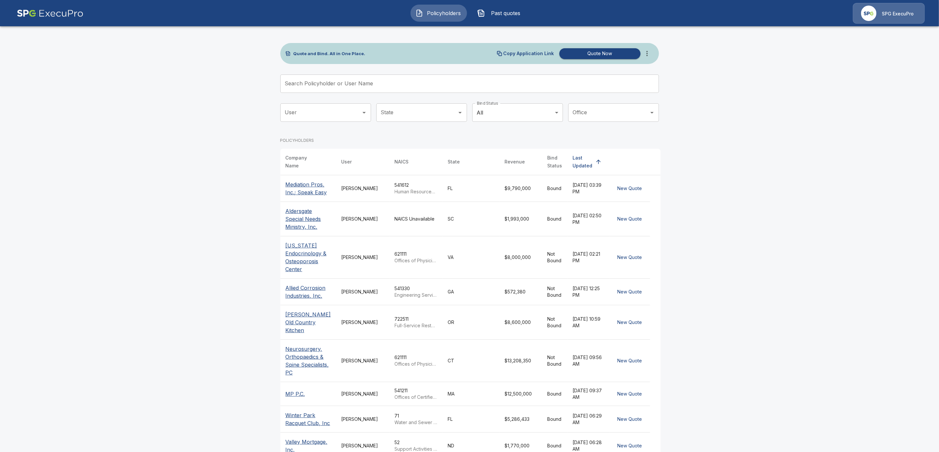
click at [298, 88] on input "Search Policyholder or User Name" at bounding box center [465, 84] width 371 height 18
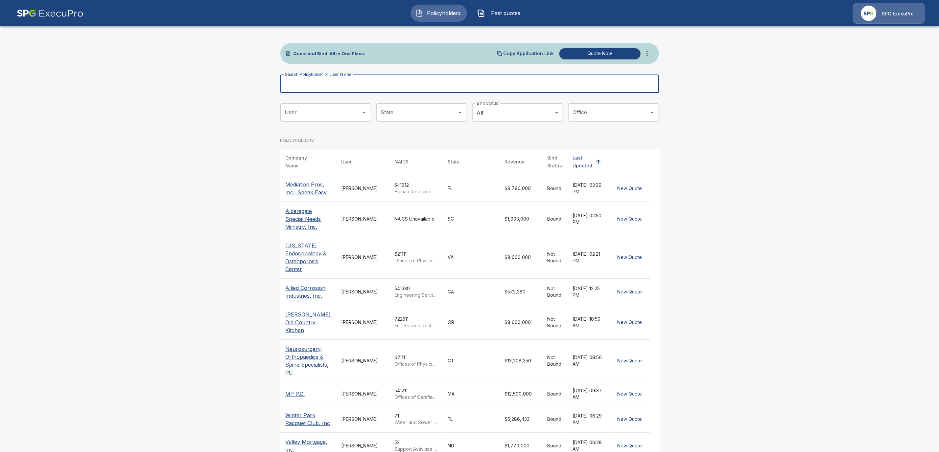
paste input "**********"
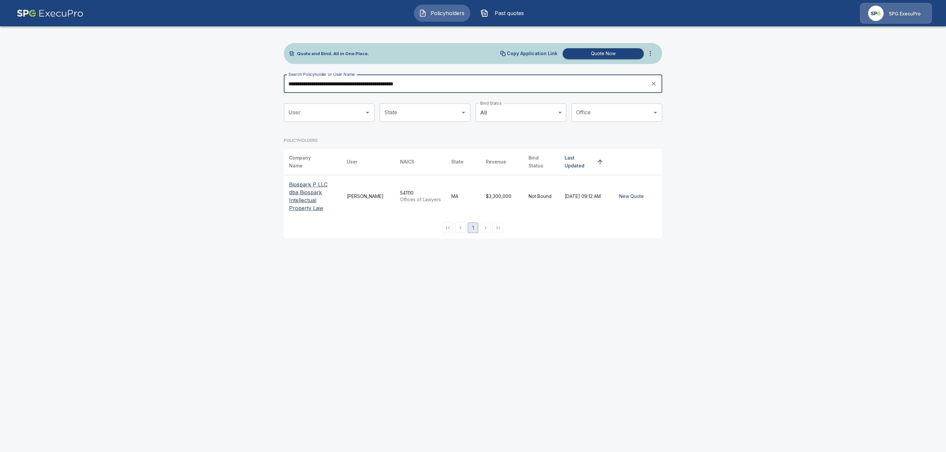
type input "**********"
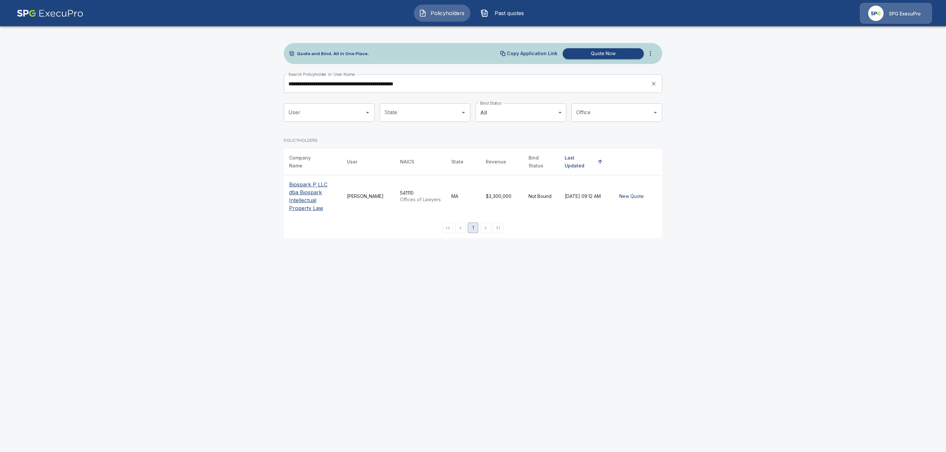
click at [310, 186] on p "Biospark P LLC dba Biospark Intellectual Property Law" at bounding box center [312, 197] width 47 height 32
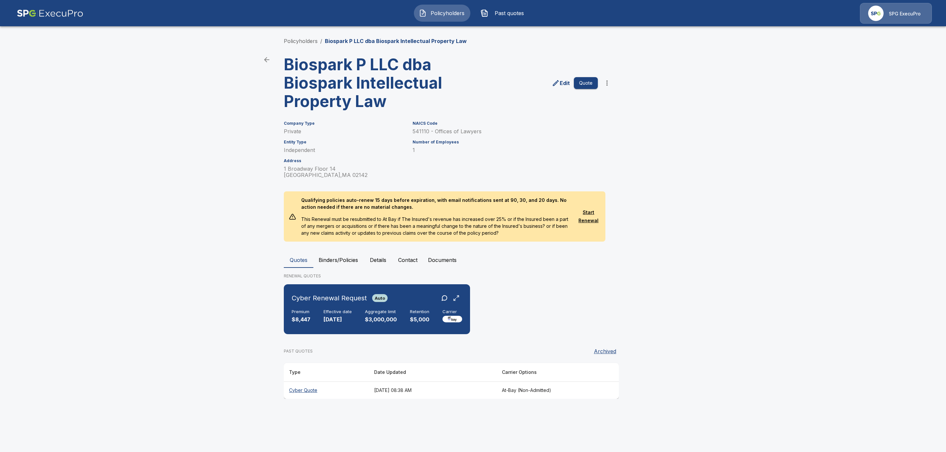
click at [348, 258] on button "Binders/Policies" at bounding box center [338, 260] width 50 height 16
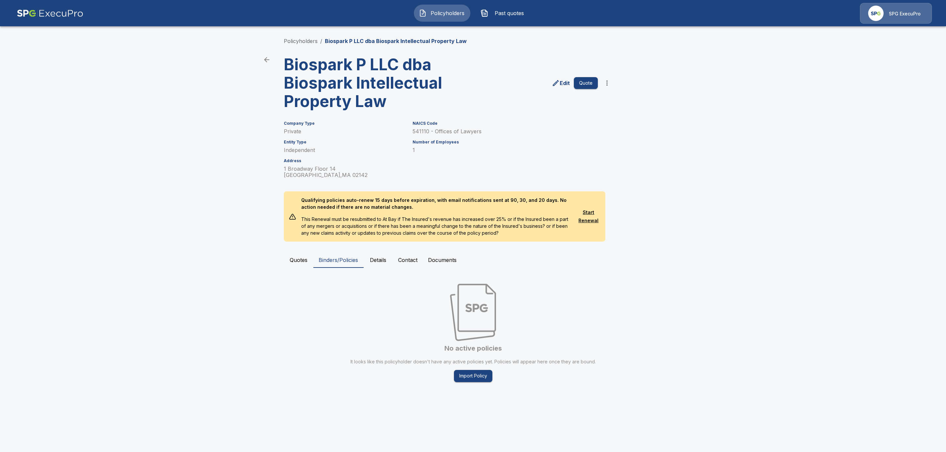
click at [290, 259] on button "Quotes" at bounding box center [299, 260] width 30 height 16
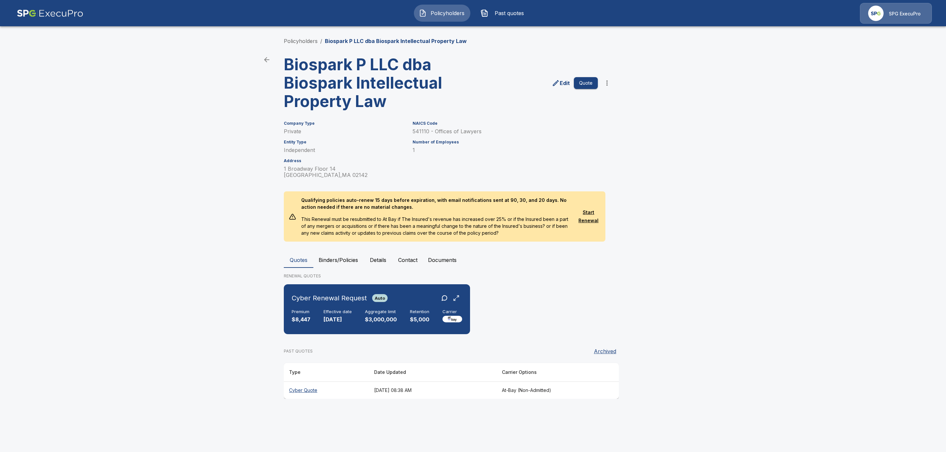
click at [335, 256] on button "Binders/Policies" at bounding box center [338, 260] width 50 height 16
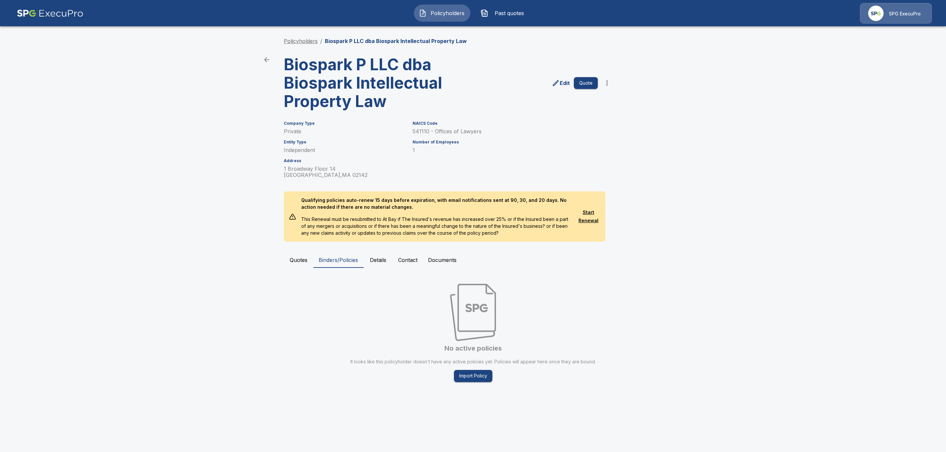
click at [306, 39] on link "Policyholders" at bounding box center [301, 41] width 34 height 7
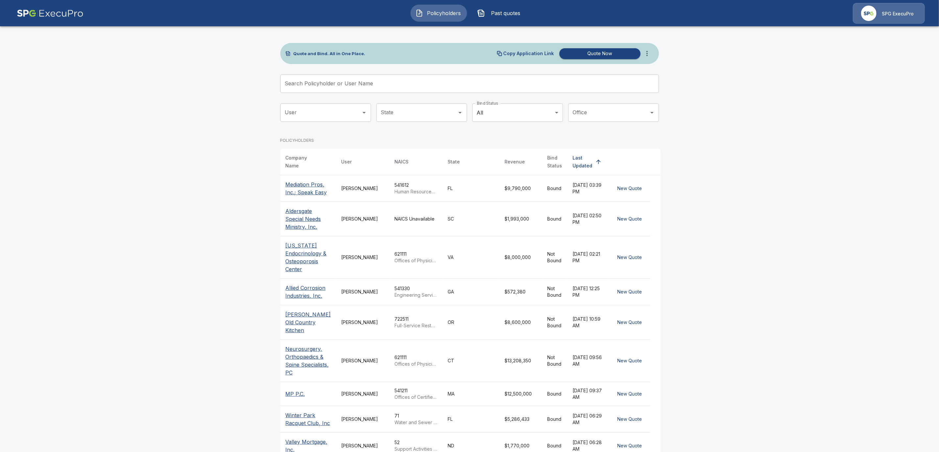
click at [318, 84] on input "Search Policyholder or User Name" at bounding box center [465, 84] width 371 height 18
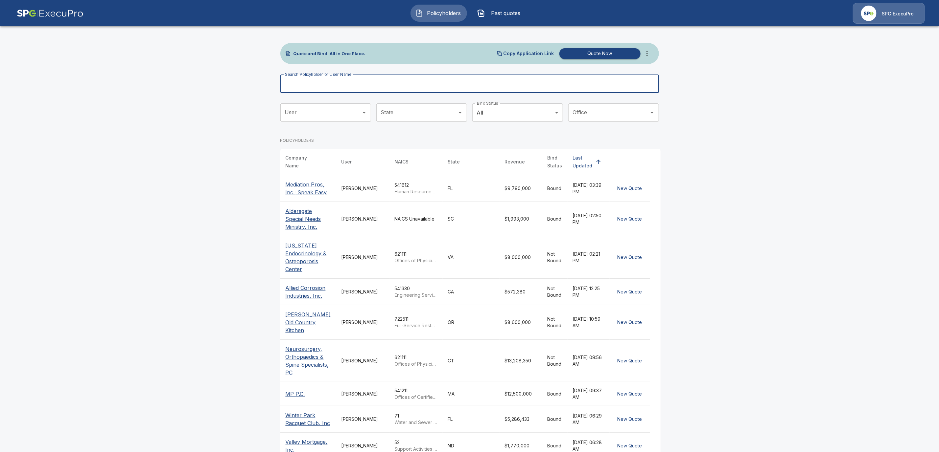
paste input "**********"
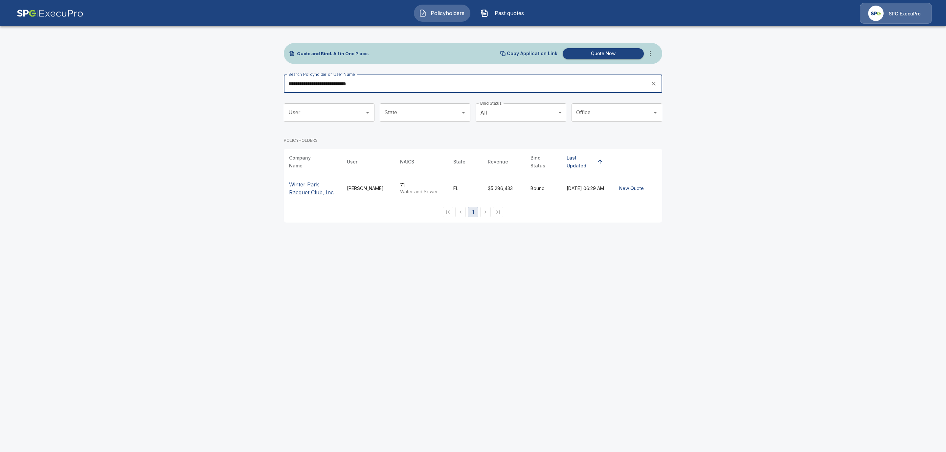
type input "**********"
click at [311, 184] on p "Winter Park Racquet Club, Inc" at bounding box center [312, 189] width 47 height 16
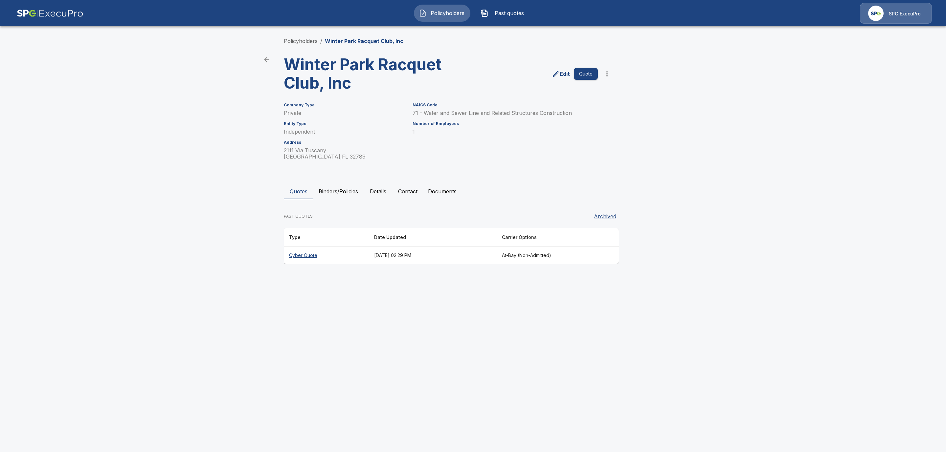
click at [343, 191] on button "Binders/Policies" at bounding box center [338, 192] width 50 height 16
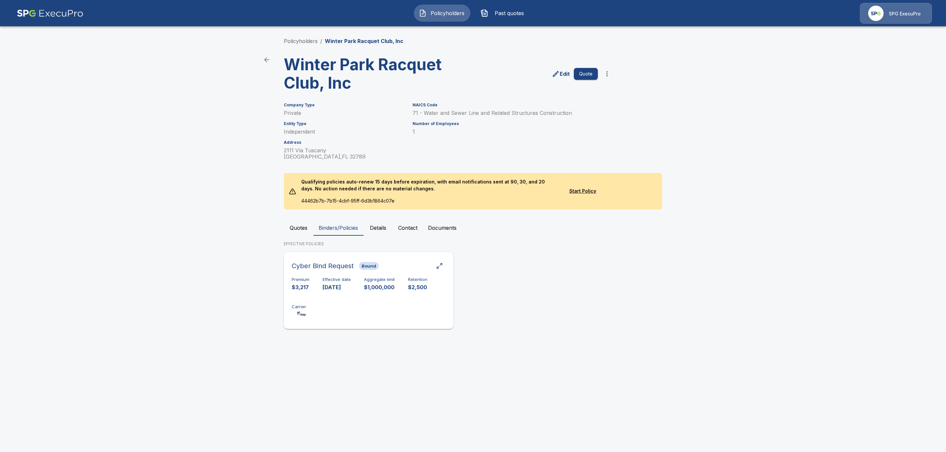
click at [317, 291] on div "Premium $3,217 Effective date [DATE] Aggregate limit $1,000,000 Retention $2,50…" at bounding box center [369, 297] width 154 height 41
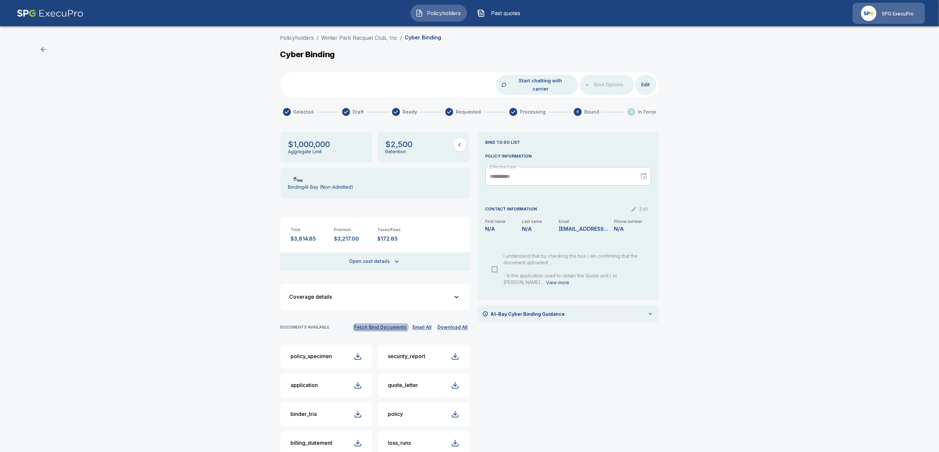
click at [391, 324] on button "Fetch Bind Documents" at bounding box center [381, 328] width 56 height 8
click at [360, 35] on link "Winter Park Racquet Club, Inc" at bounding box center [359, 37] width 76 height 7
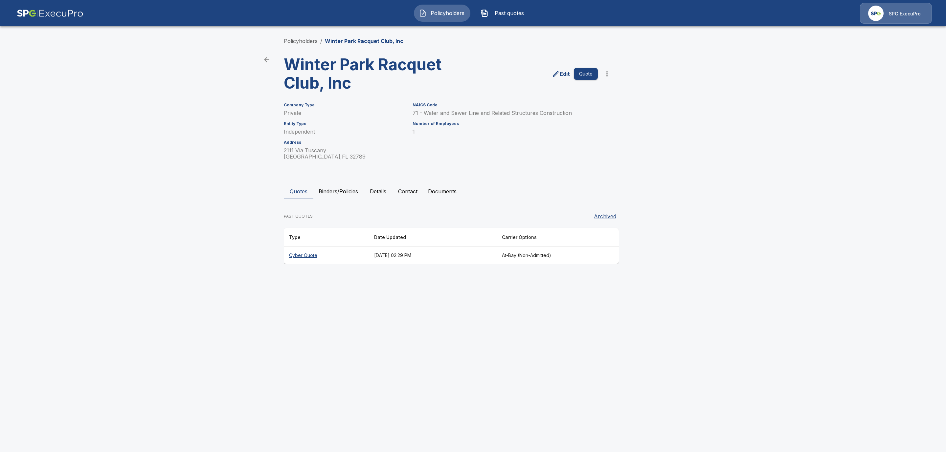
click at [326, 193] on button "Binders/Policies" at bounding box center [338, 192] width 50 height 16
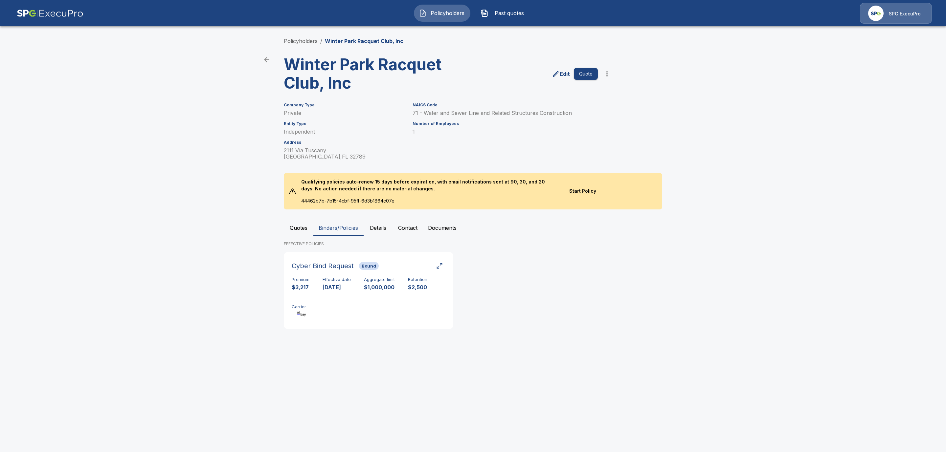
click at [354, 92] on h3 "Winter Park Racquet Club, Inc" at bounding box center [365, 74] width 162 height 37
drag, startPoint x: 358, startPoint y: 87, endPoint x: 285, endPoint y: 66, distance: 75.4
click at [285, 66] on h3 "Winter Park Racquet Club, Inc" at bounding box center [365, 74] width 162 height 37
copy h3 "Winter Park Racquet Club, Inc"
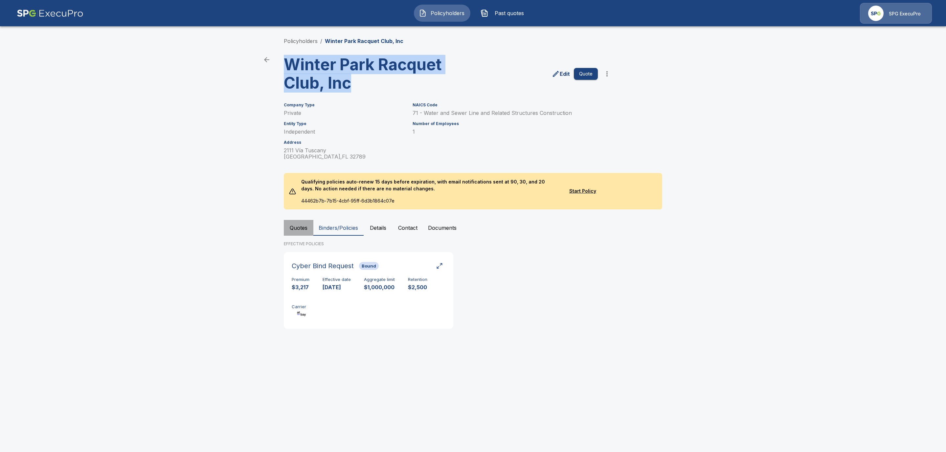
click at [291, 231] on button "Quotes" at bounding box center [299, 228] width 30 height 16
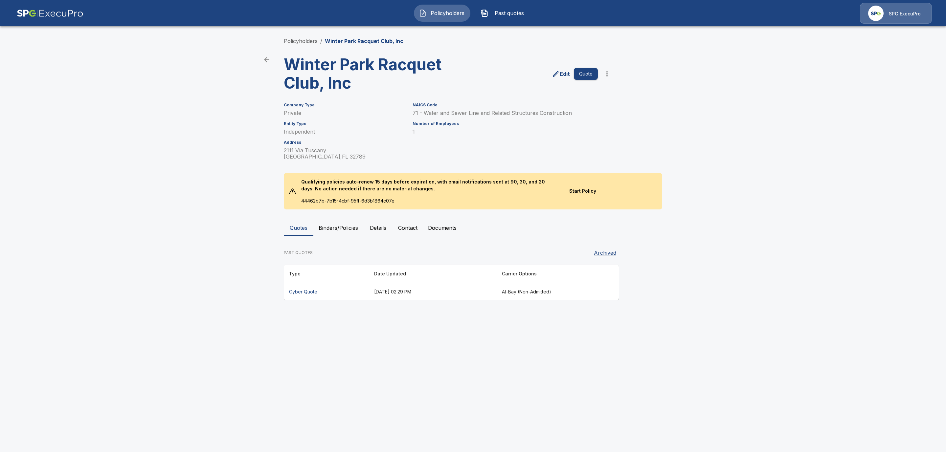
click at [306, 290] on th "Cyber Quote" at bounding box center [326, 292] width 85 height 17
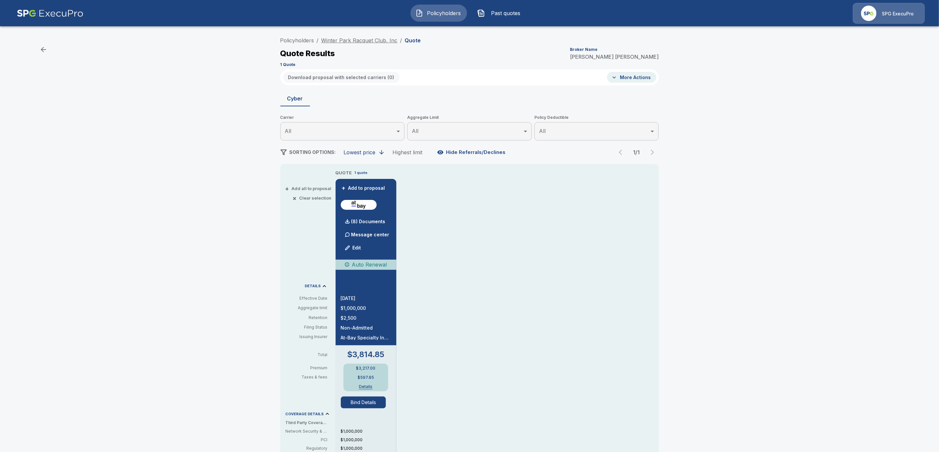
click at [347, 40] on link "Winter Park Racquet Club, Inc" at bounding box center [359, 40] width 76 height 7
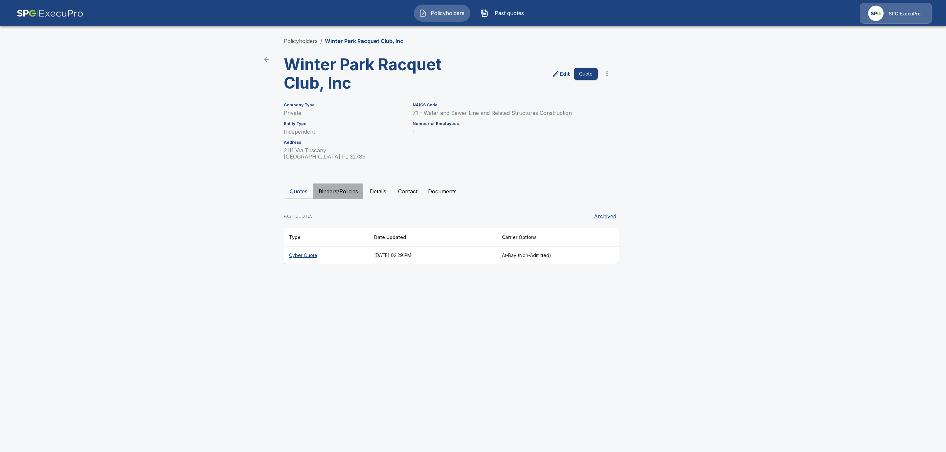
click at [341, 190] on button "Binders/Policies" at bounding box center [338, 192] width 50 height 16
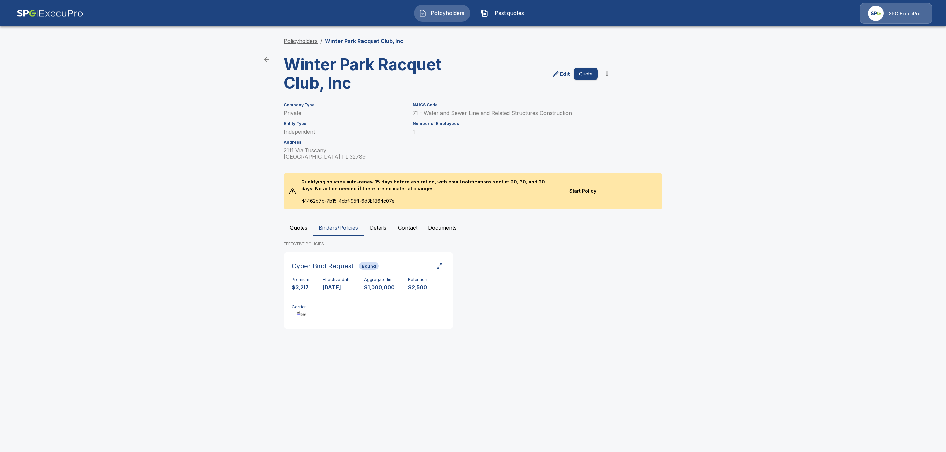
click at [305, 40] on link "Policyholders" at bounding box center [301, 41] width 34 height 7
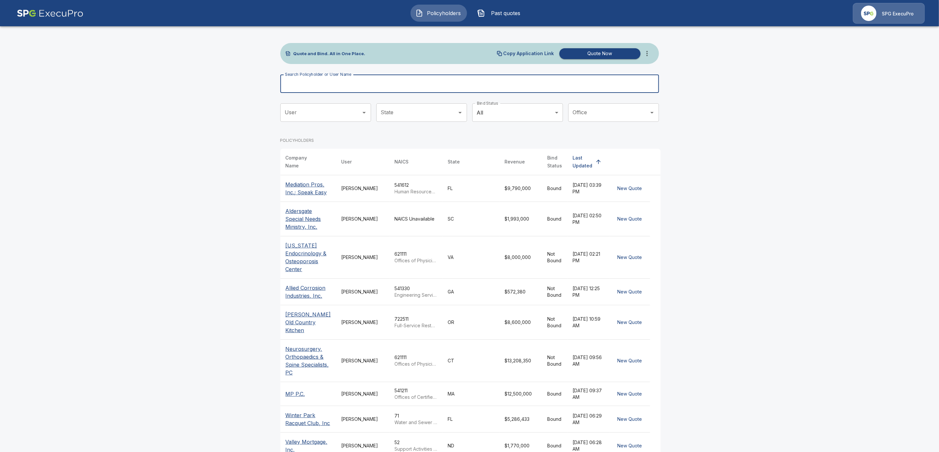
click at [361, 86] on input "Search Policyholder or User Name" at bounding box center [465, 84] width 371 height 18
paste input "**********"
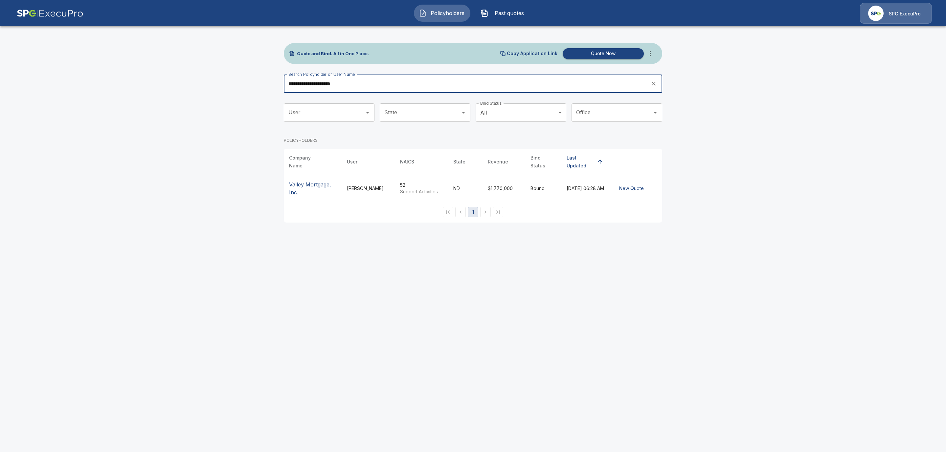
type input "**********"
click at [313, 181] on p "Valley Mortgage, Inc." at bounding box center [312, 189] width 47 height 16
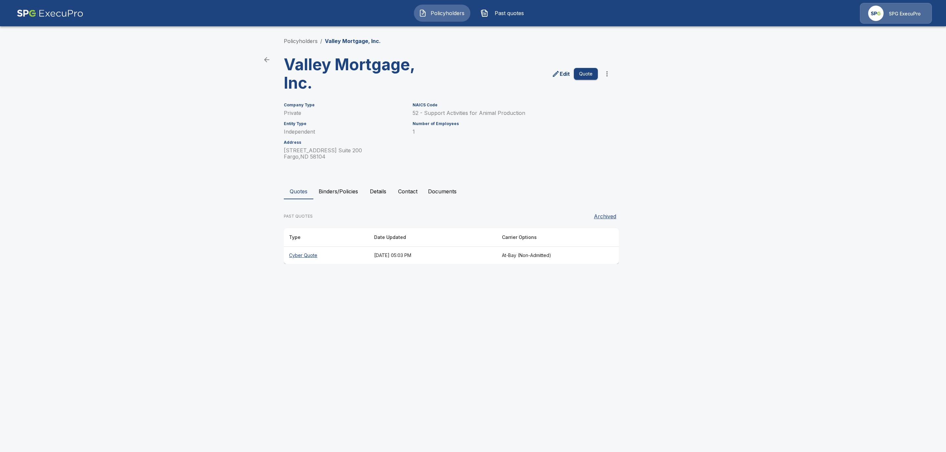
click at [353, 192] on button "Binders/Policies" at bounding box center [338, 192] width 50 height 16
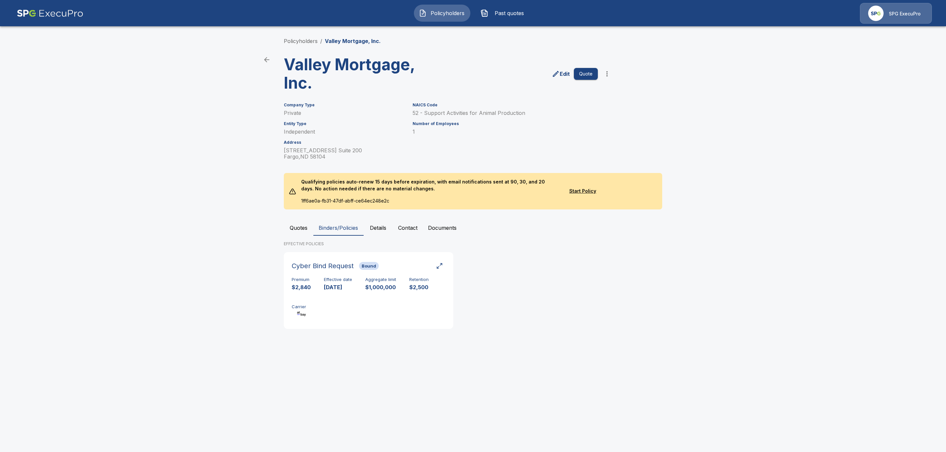
click at [198, 121] on main "Policyholders / Valley Mortgage, Inc. Valley Mortgage, Inc. Edit Quote Company …" at bounding box center [473, 173] width 946 height 347
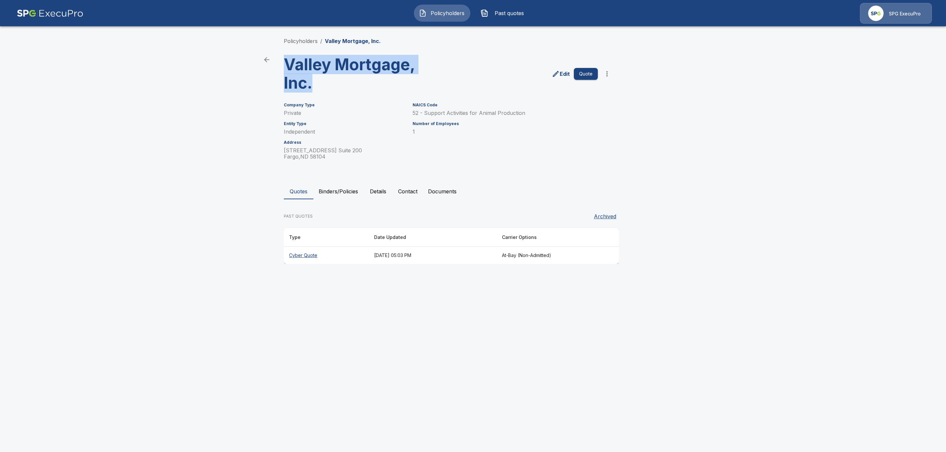
drag, startPoint x: 323, startPoint y: 88, endPoint x: 277, endPoint y: 64, distance: 51.4
click at [277, 64] on div "Policyholders / Valley Mortgage, Inc. Valley Mortgage, Inc. Edit Quote Company …" at bounding box center [473, 151] width 394 height 252
copy h3 "Valley Mortgage, Inc."
click at [515, 175] on div "Policyholders / Valley Mortgage, Inc. Valley Mortgage, Inc. Edit Quote Company …" at bounding box center [473, 151] width 394 height 252
click at [334, 185] on button "Binders/Policies" at bounding box center [338, 192] width 50 height 16
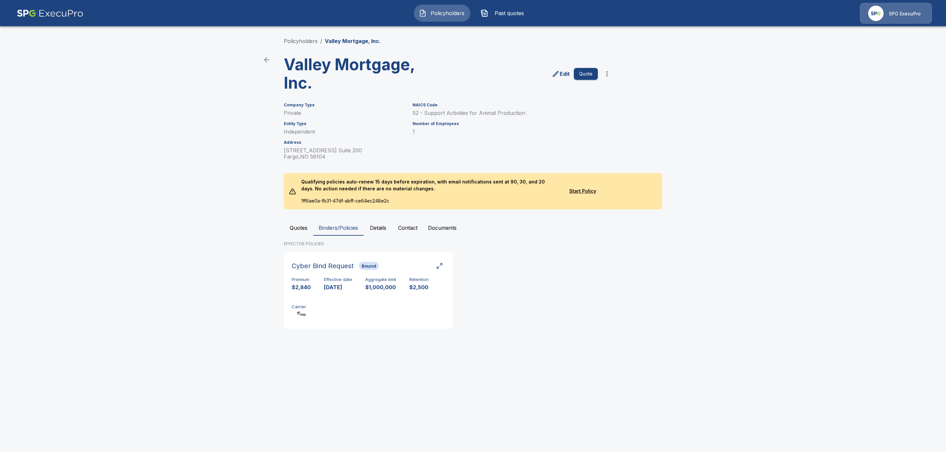
click at [294, 228] on button "Quotes" at bounding box center [299, 228] width 30 height 16
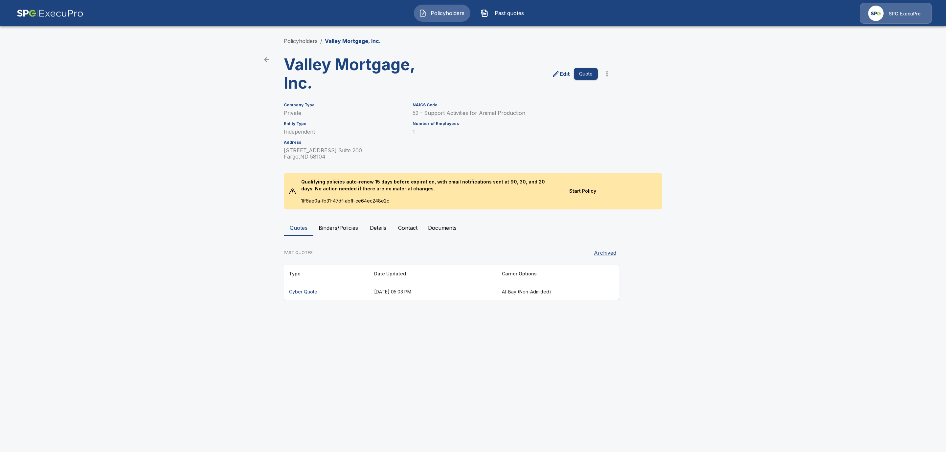
click at [290, 289] on th "Cyber Quote" at bounding box center [326, 292] width 85 height 17
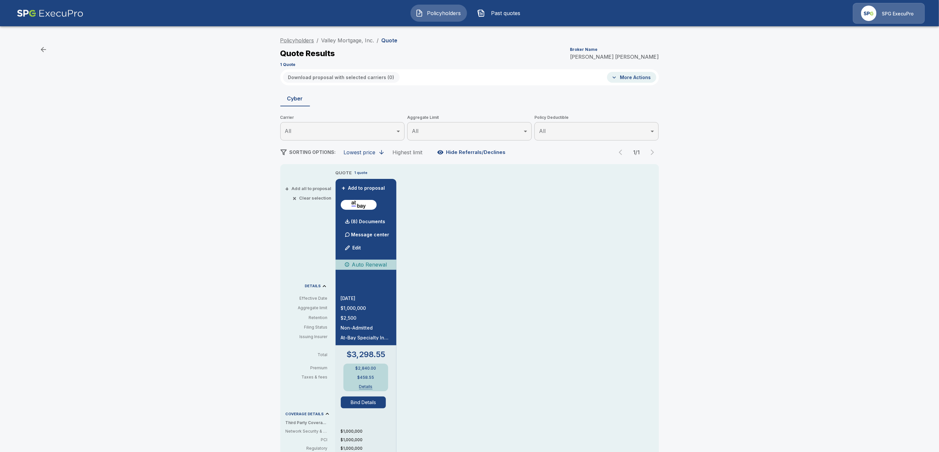
click at [301, 38] on link "Policyholders" at bounding box center [297, 40] width 34 height 7
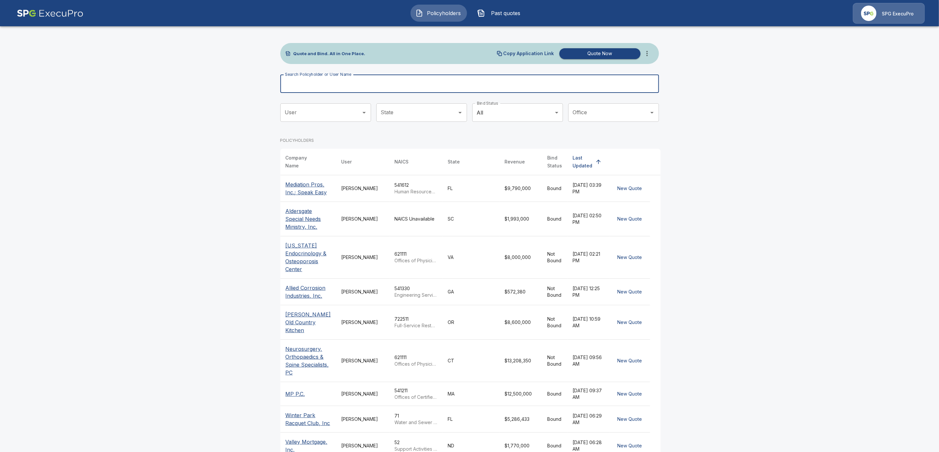
click at [320, 88] on input "Search Policyholder or User Name" at bounding box center [465, 84] width 371 height 18
paste input "**********"
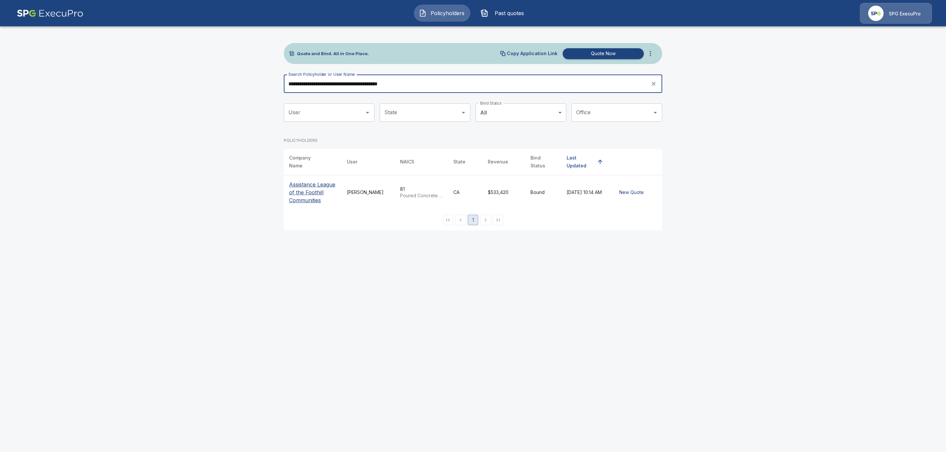
type input "**********"
click at [305, 191] on p "Assistance League of the Foothill Communities" at bounding box center [312, 193] width 47 height 24
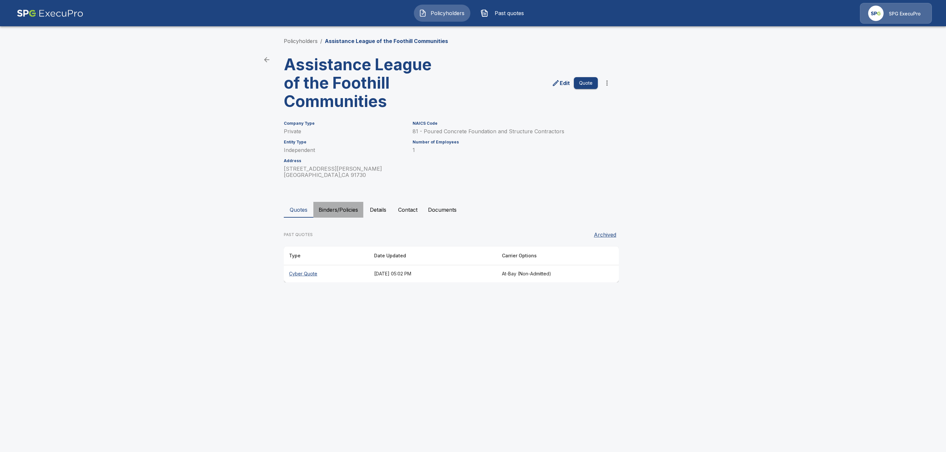
click at [341, 215] on button "Binders/Policies" at bounding box center [338, 210] width 50 height 16
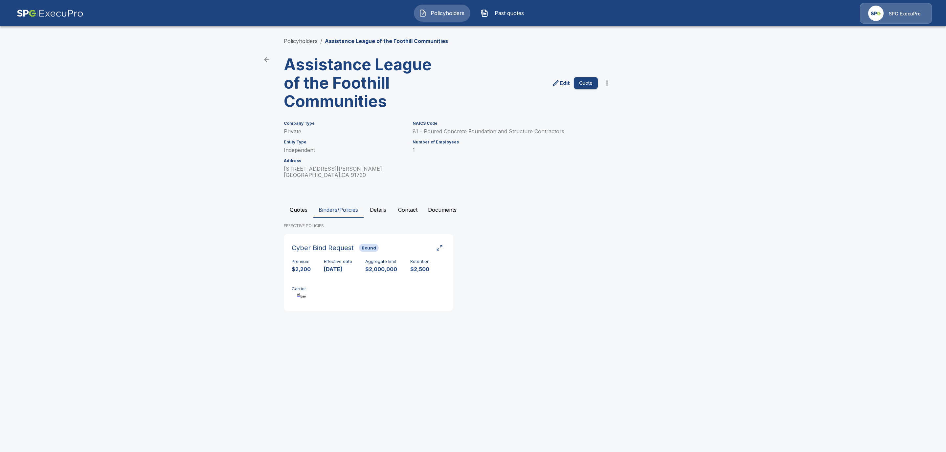
click at [299, 212] on button "Quotes" at bounding box center [299, 210] width 30 height 16
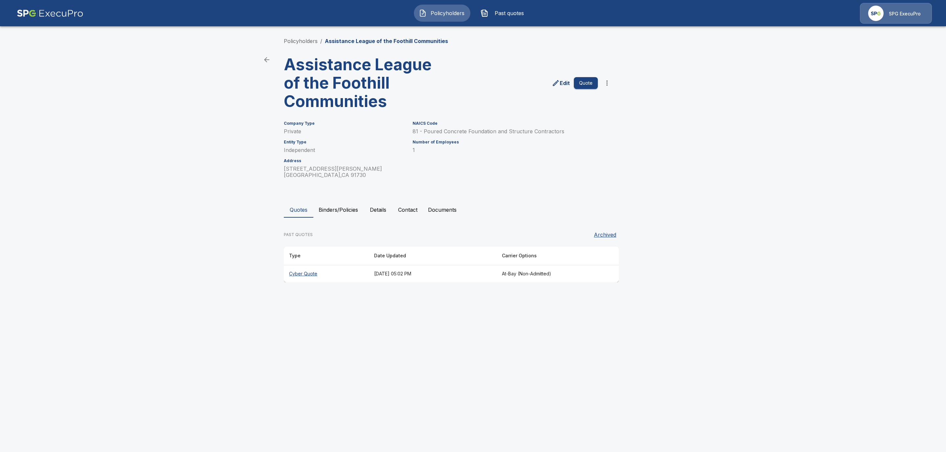
click at [302, 274] on th "Cyber Quote" at bounding box center [326, 273] width 85 height 17
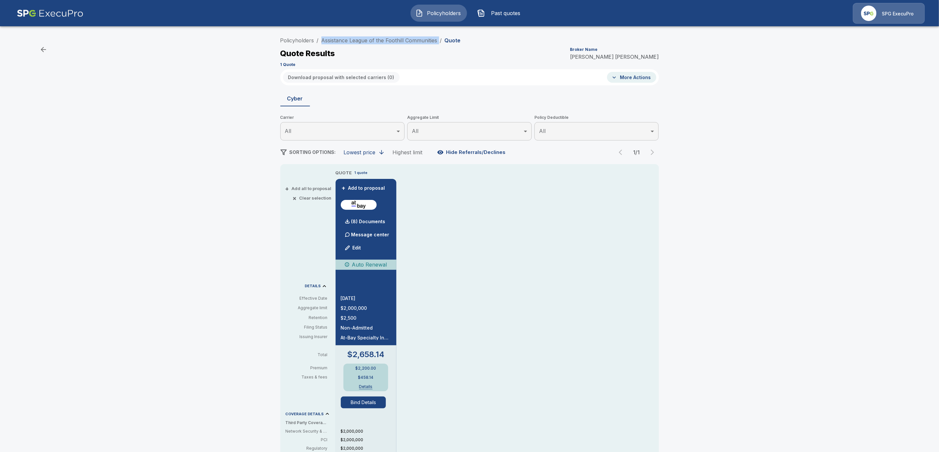
drag, startPoint x: 443, startPoint y: 38, endPoint x: 320, endPoint y: 38, distance: 122.5
click at [320, 38] on ol "Policyholders / Assistance League of the Foothill Communities / Quote" at bounding box center [370, 40] width 180 height 8
copy ol "Assistance League of the Foothill Communities /"
click at [396, 40] on link "Assistance League of the Foothill Communities" at bounding box center [379, 40] width 116 height 7
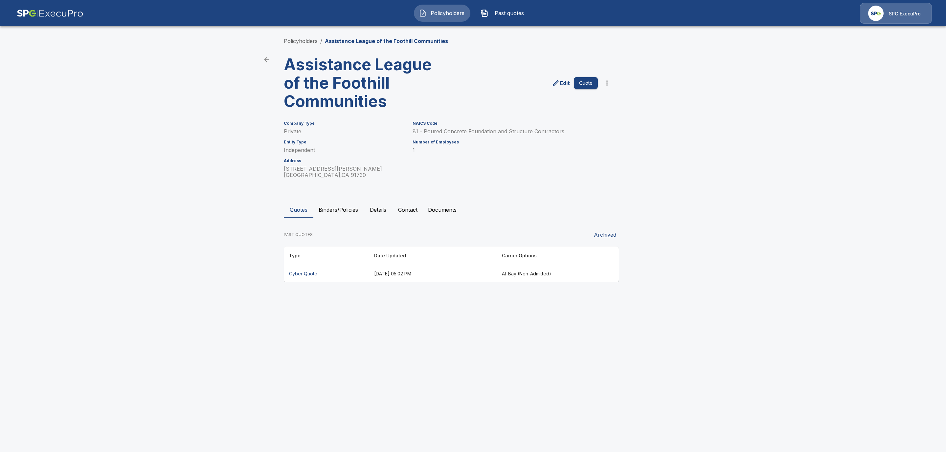
click at [329, 210] on button "Binders/Policies" at bounding box center [338, 210] width 50 height 16
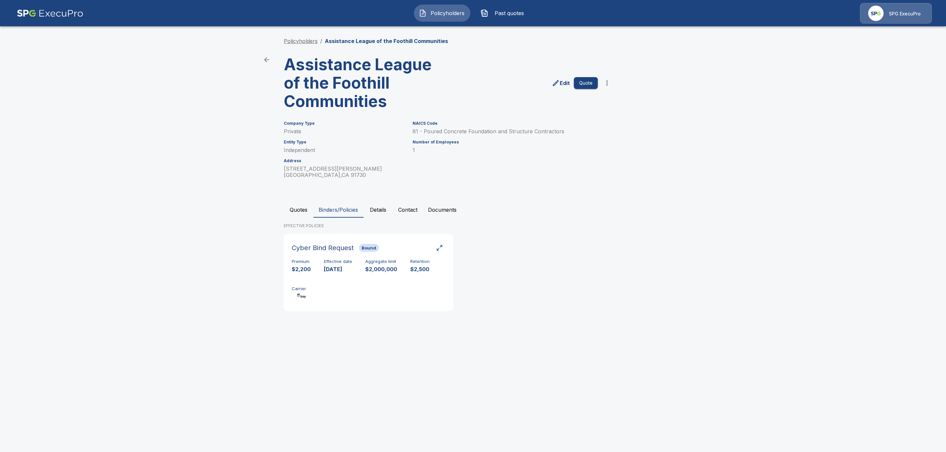
drag, startPoint x: 293, startPoint y: 40, endPoint x: 286, endPoint y: 40, distance: 7.2
click at [293, 40] on link "Policyholders" at bounding box center [301, 41] width 34 height 7
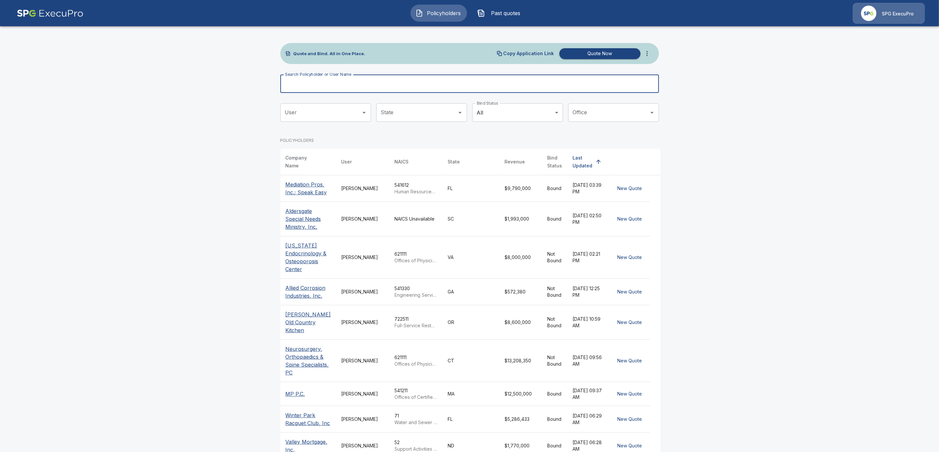
click at [324, 88] on input "Search Policyholder or User Name" at bounding box center [465, 84] width 371 height 18
paste input "**********"
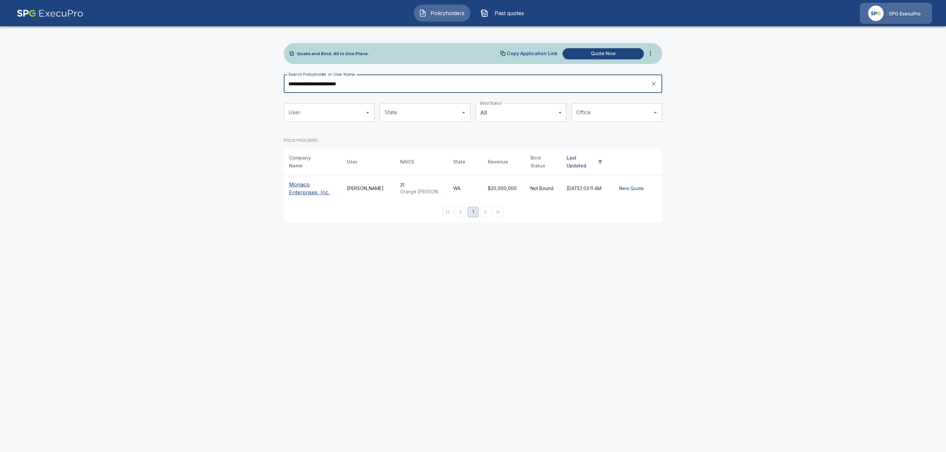
type input "**********"
click at [304, 185] on p "Monaco Enterprises, Inc." at bounding box center [312, 189] width 47 height 16
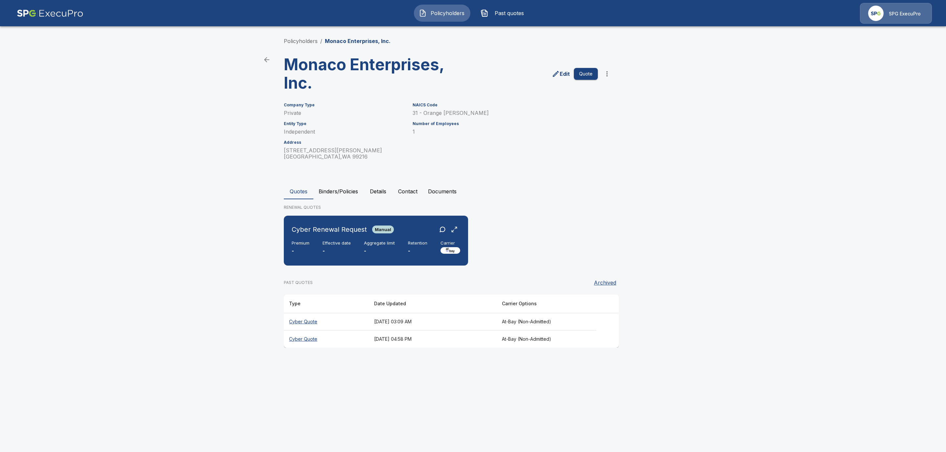
click at [343, 193] on button "Binders/Policies" at bounding box center [338, 192] width 50 height 16
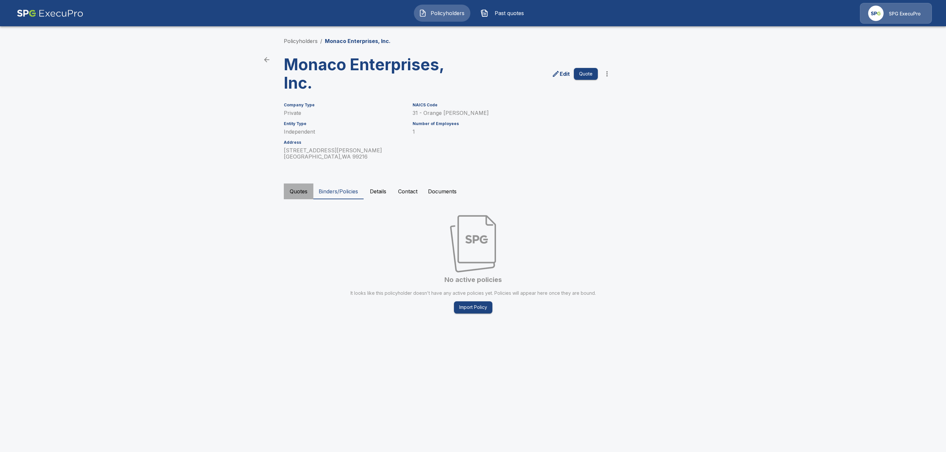
click at [304, 193] on button "Quotes" at bounding box center [299, 192] width 30 height 16
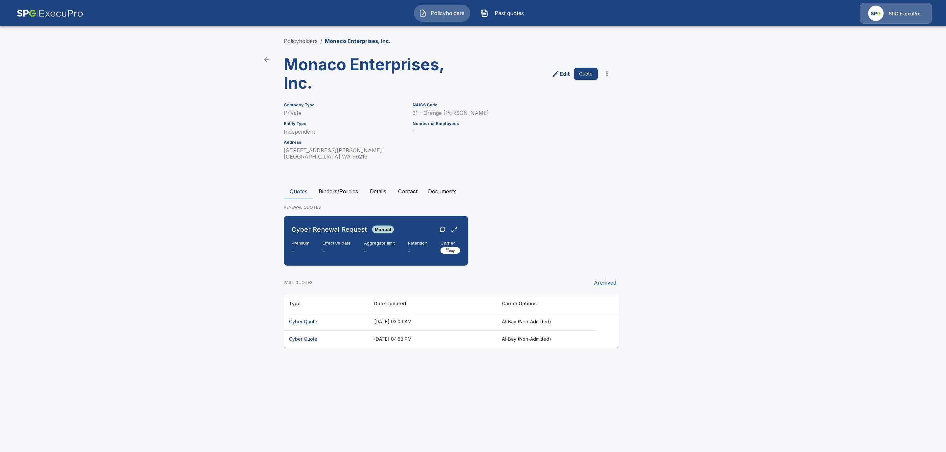
click at [327, 241] on h6 "Effective date" at bounding box center [337, 243] width 28 height 5
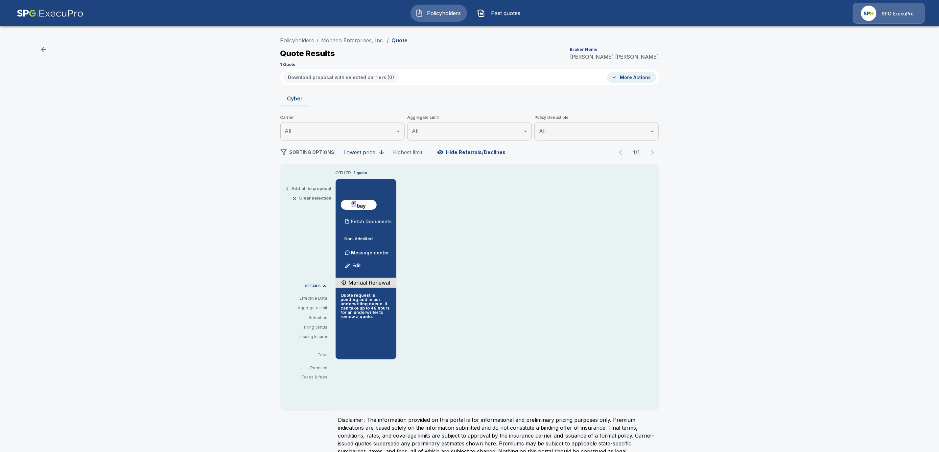
click at [375, 223] on p "Fetch Documents" at bounding box center [371, 221] width 41 height 5
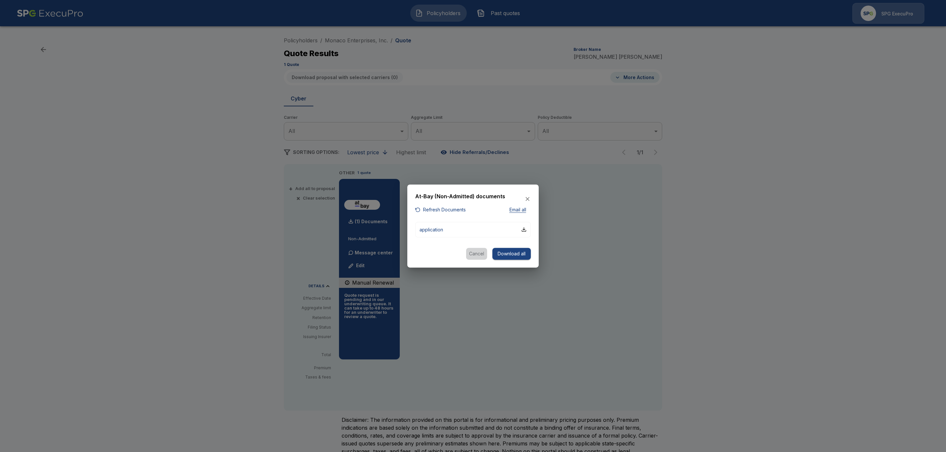
drag, startPoint x: 479, startPoint y: 253, endPoint x: 504, endPoint y: 266, distance: 27.6
click at [479, 253] on button "Cancel" at bounding box center [476, 254] width 21 height 12
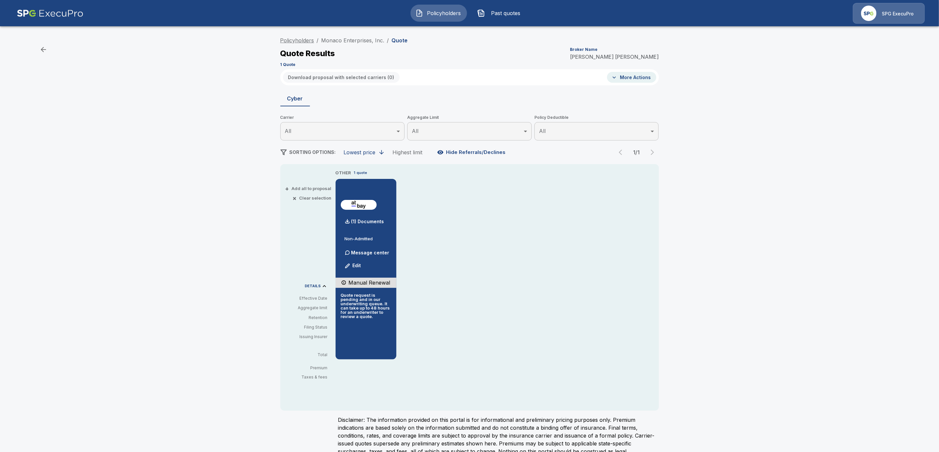
click at [296, 40] on link "Policyholders" at bounding box center [297, 40] width 34 height 7
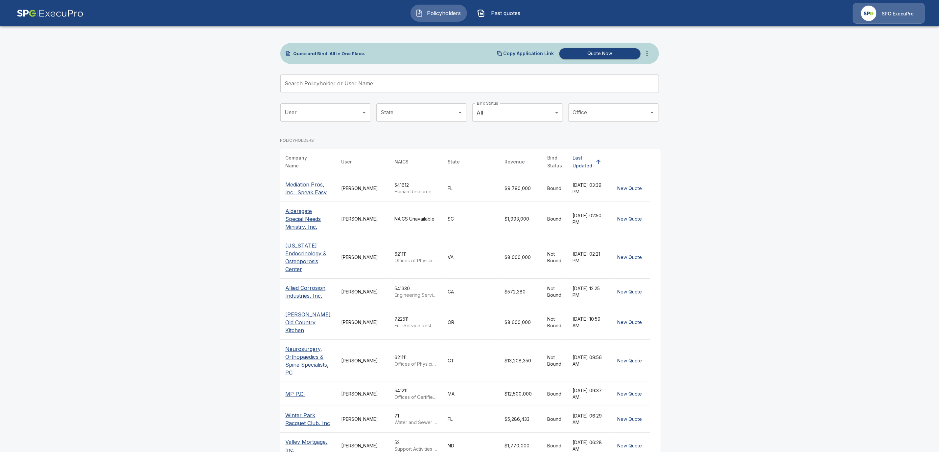
click at [303, 85] on div "Search Policyholder or User Name Search Policyholder or User Name" at bounding box center [469, 84] width 378 height 18
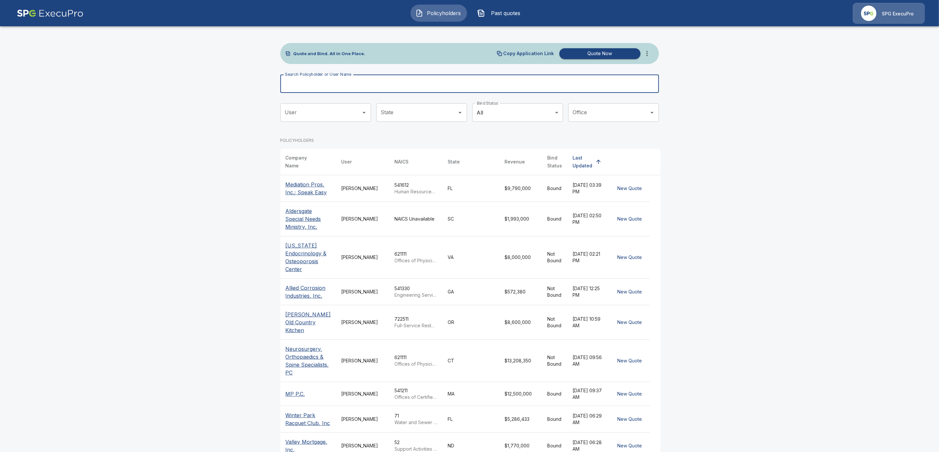
paste input "**********"
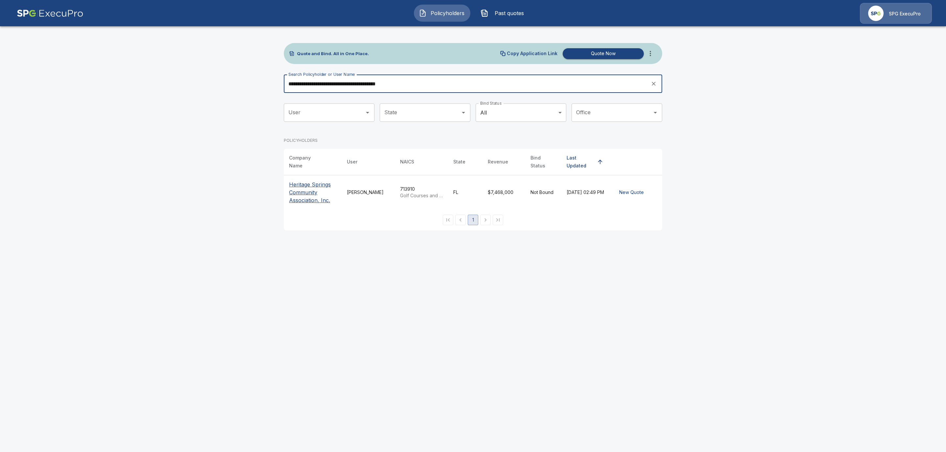
type input "**********"
click at [309, 191] on p "Heritage Springs Community Association, Inc." at bounding box center [312, 193] width 47 height 24
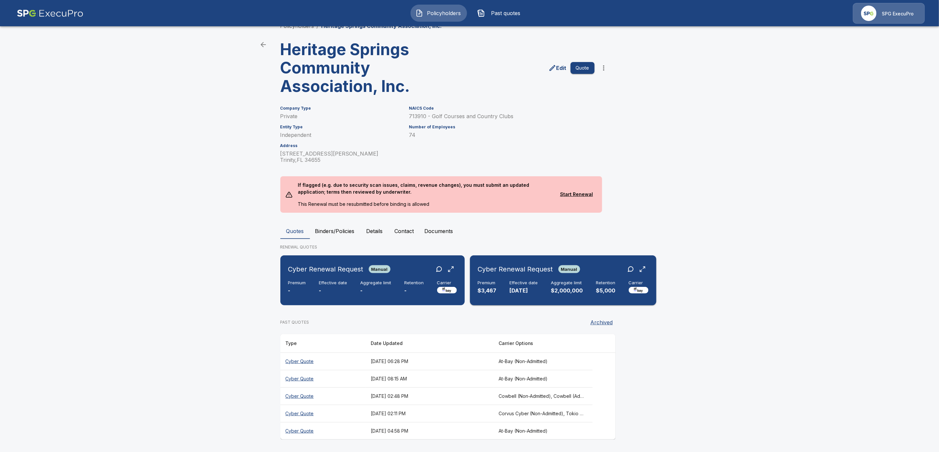
click at [529, 281] on h6 "Effective date" at bounding box center [524, 283] width 28 height 5
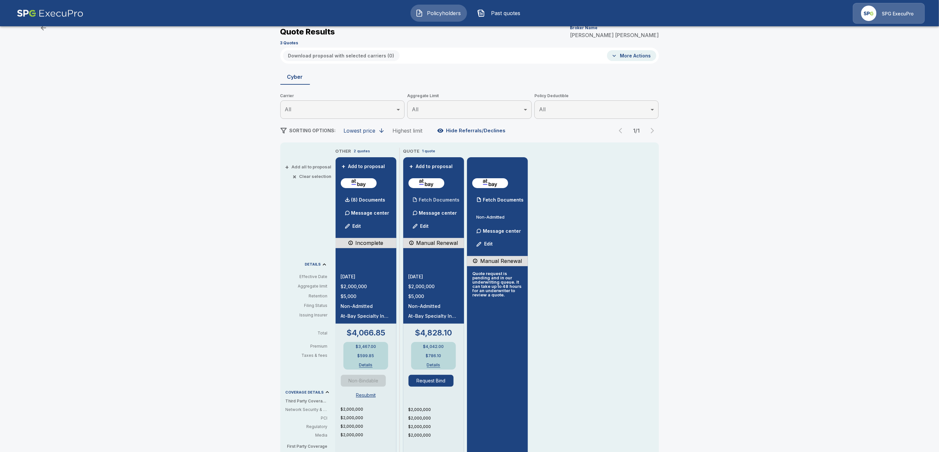
click at [449, 200] on p "Fetch Documents" at bounding box center [439, 200] width 41 height 5
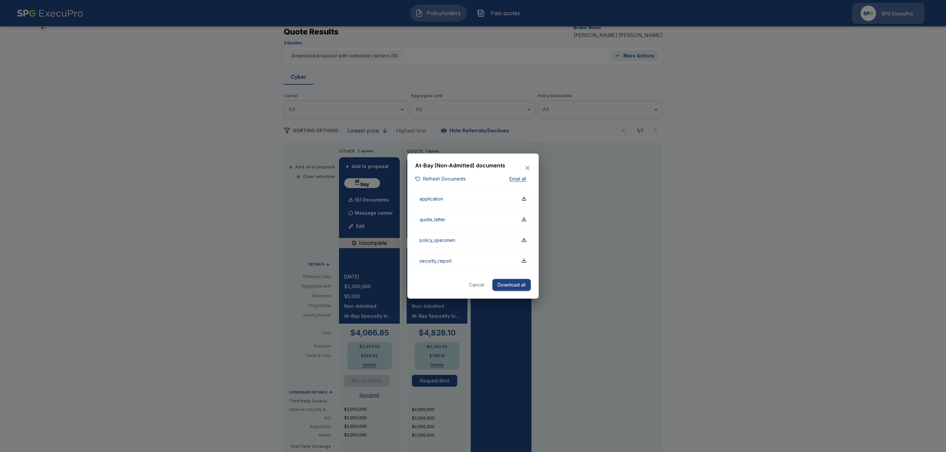
click at [528, 169] on icon "button" at bounding box center [527, 168] width 7 height 7
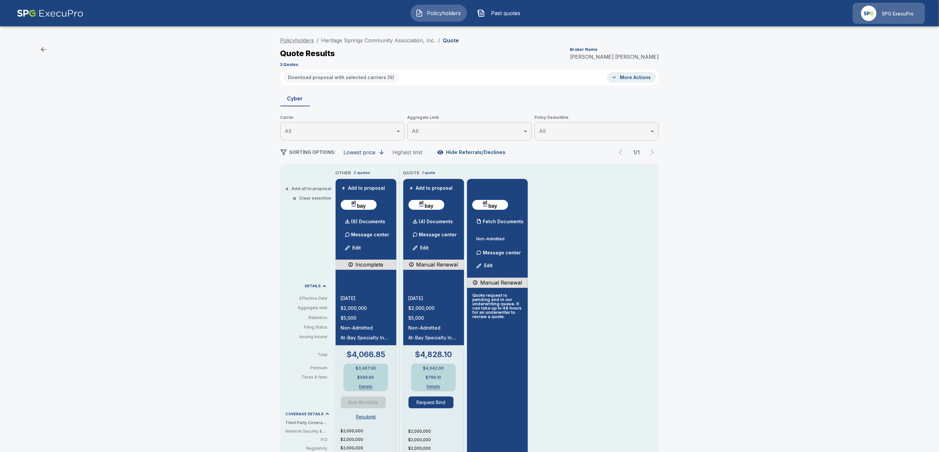
click at [297, 41] on link "Policyholders" at bounding box center [297, 40] width 34 height 7
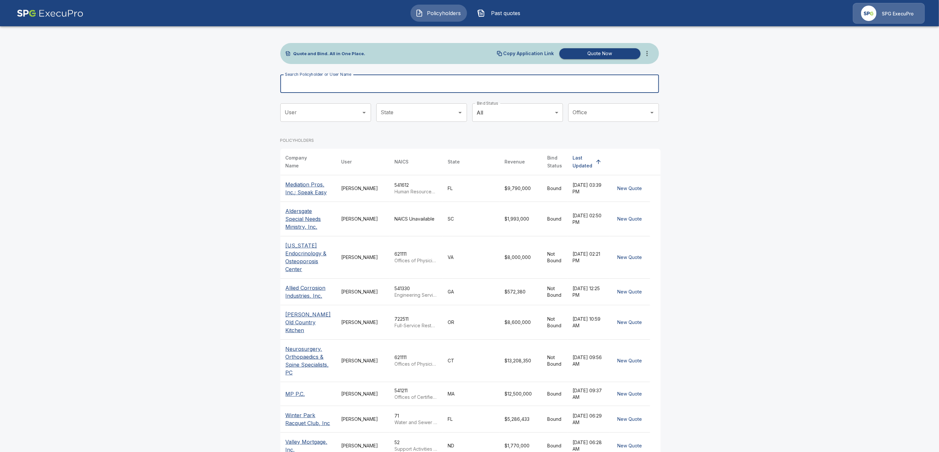
click at [333, 85] on input "Search Policyholder or User Name" at bounding box center [465, 84] width 371 height 18
paste input "*********"
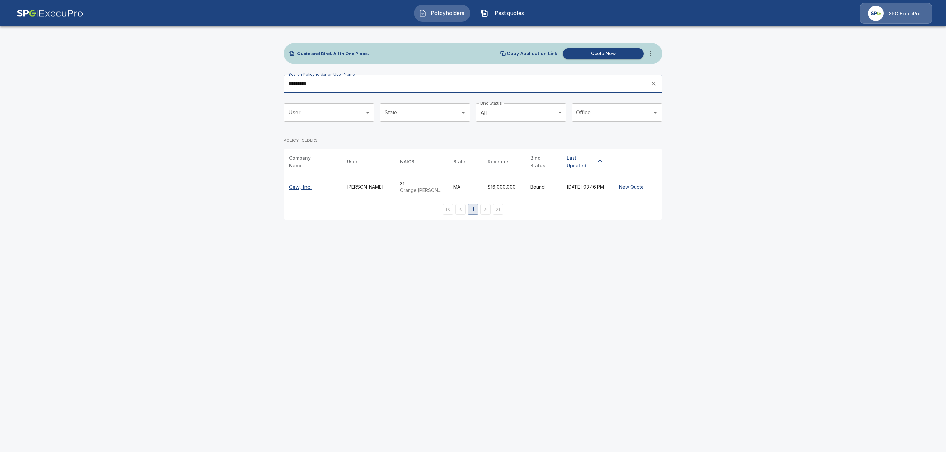
type input "*********"
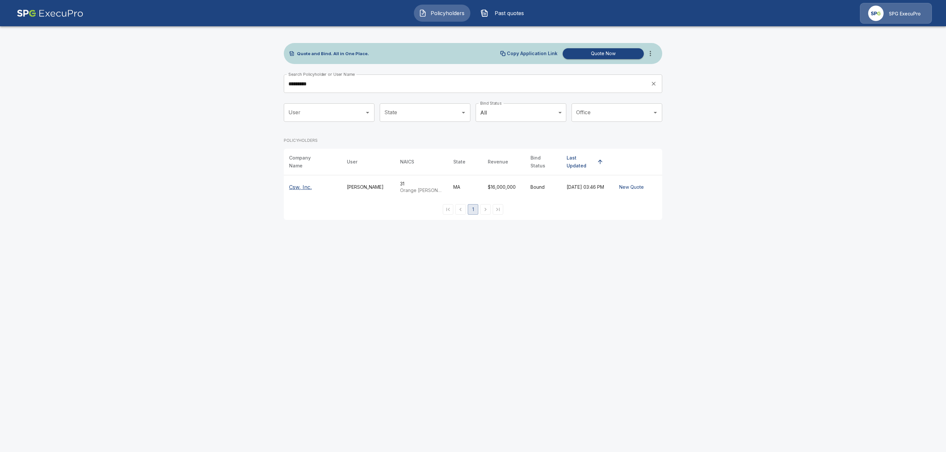
click at [305, 183] on p "Csw, Inc." at bounding box center [300, 187] width 23 height 8
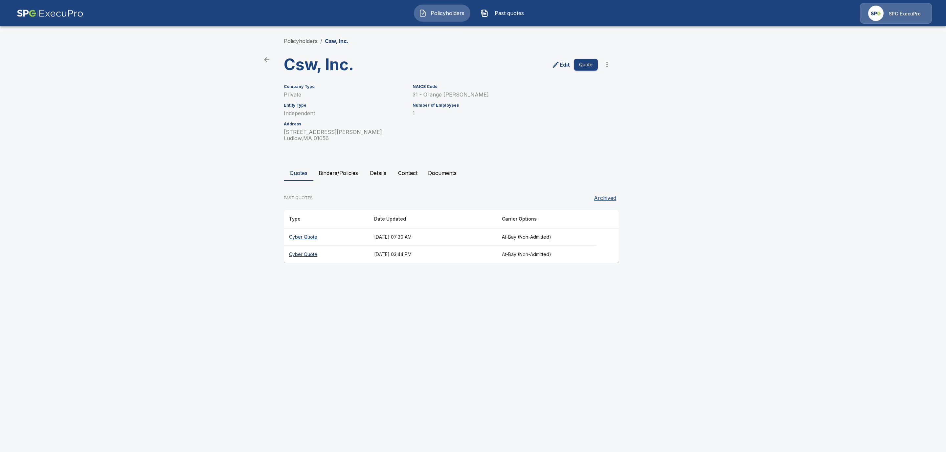
click at [296, 236] on th "Cyber Quote" at bounding box center [326, 237] width 85 height 17
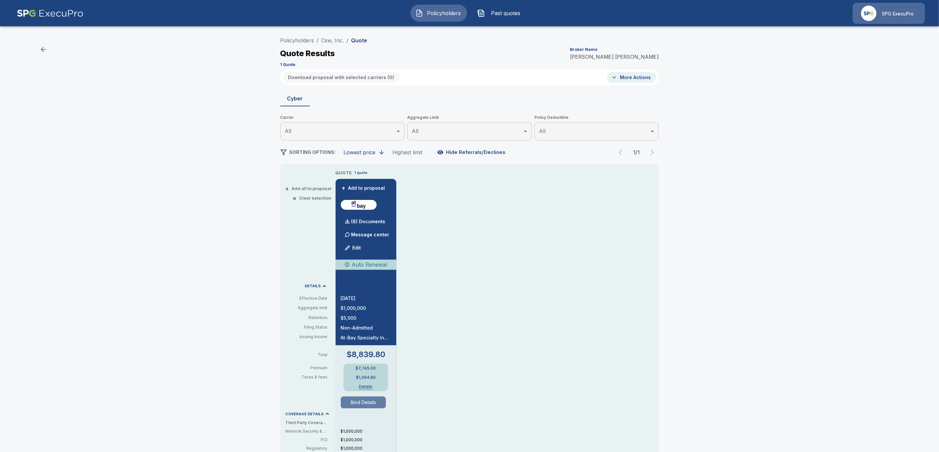
click at [373, 404] on button "Bind Details" at bounding box center [363, 403] width 45 height 12
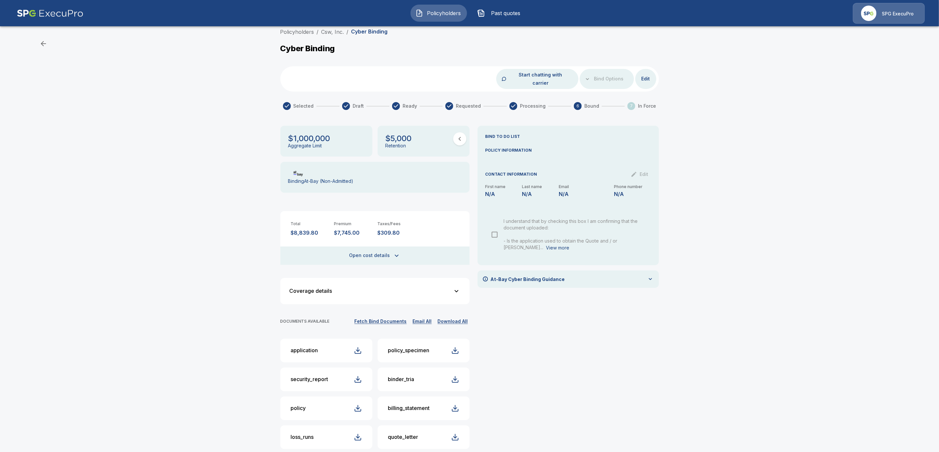
scroll to position [8, 0]
click at [335, 30] on link "Csw, Inc." at bounding box center [332, 30] width 23 height 7
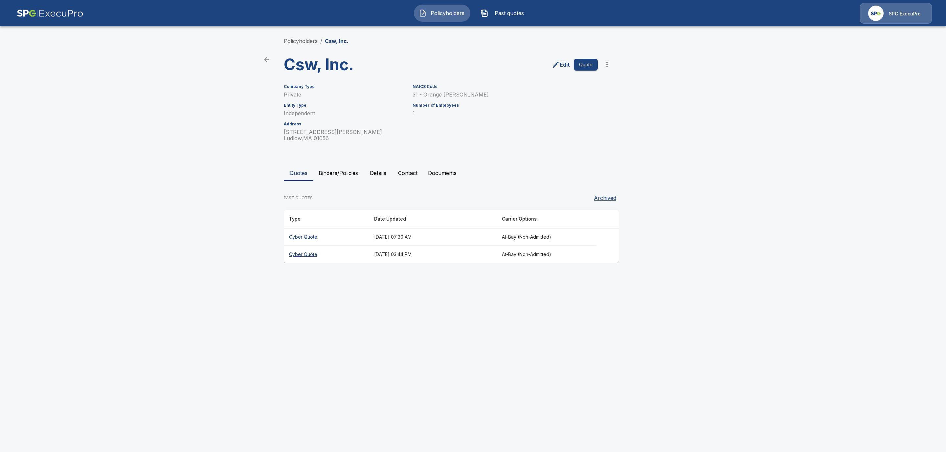
click at [564, 66] on p "Edit" at bounding box center [565, 65] width 10 height 8
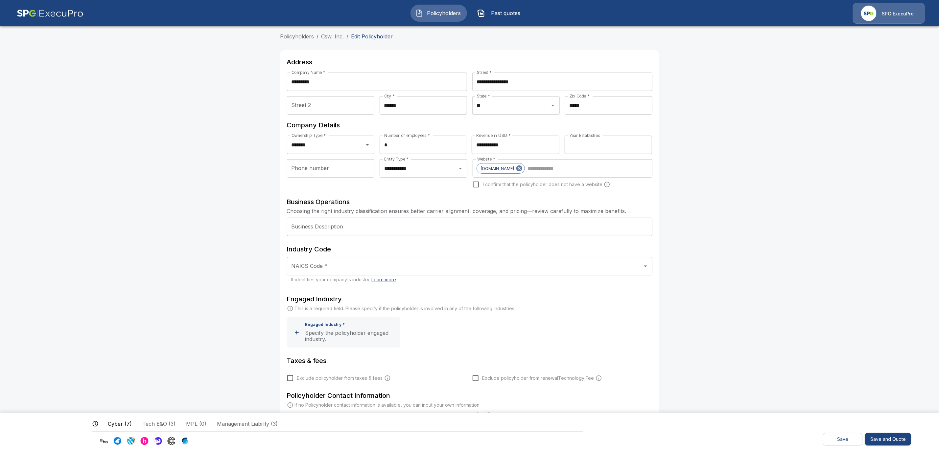
click at [339, 35] on link "Csw, Inc." at bounding box center [332, 36] width 23 height 7
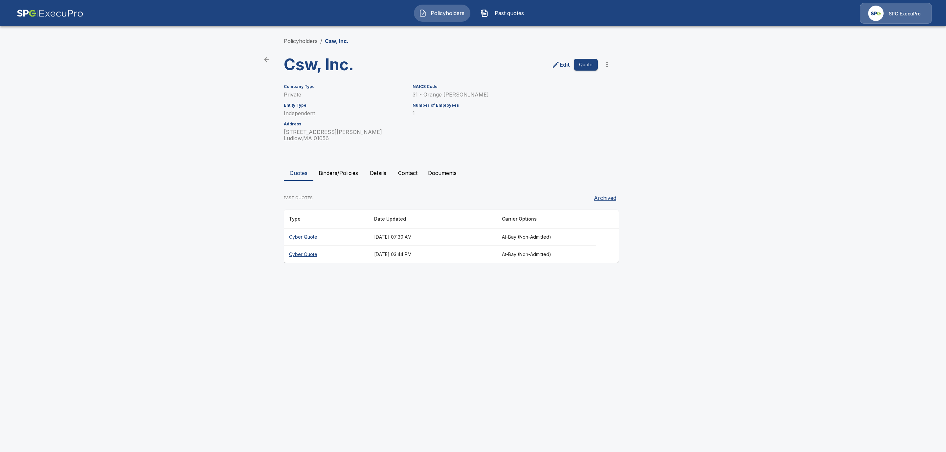
click at [412, 174] on button "Contact" at bounding box center [408, 173] width 30 height 16
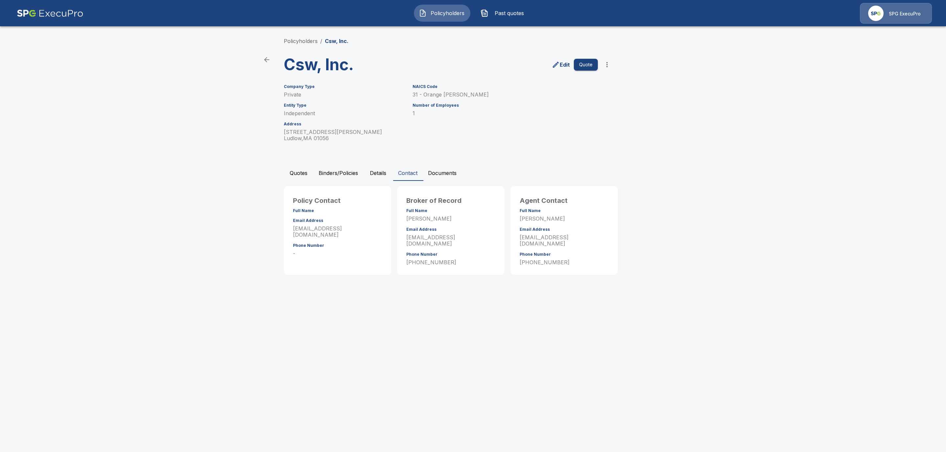
click at [338, 173] on button "Binders/Policies" at bounding box center [338, 173] width 50 height 16
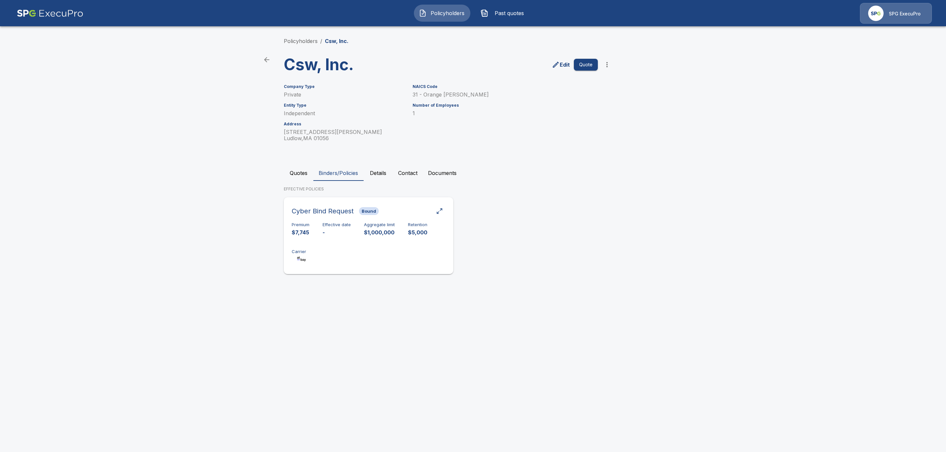
click at [337, 258] on div "Premium $7,745 Effective date - Aggregate limit $1,000,000 Retention $5,000 Car…" at bounding box center [369, 242] width 154 height 41
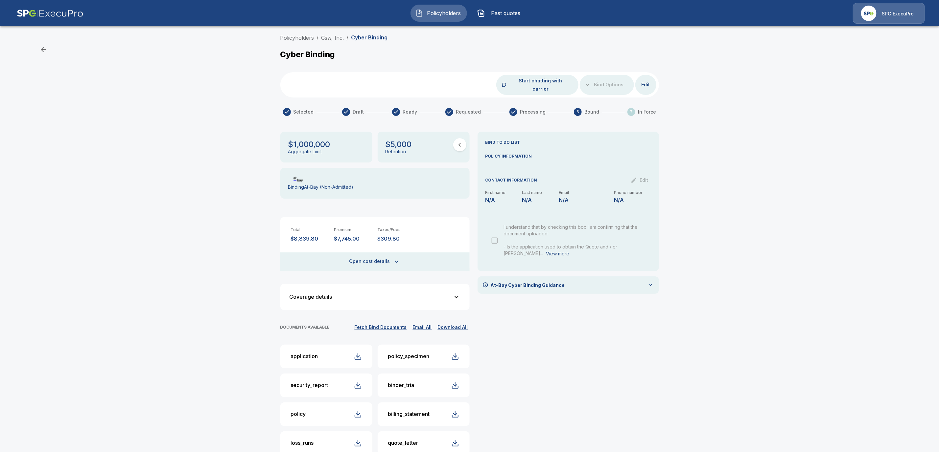
scroll to position [8, 0]
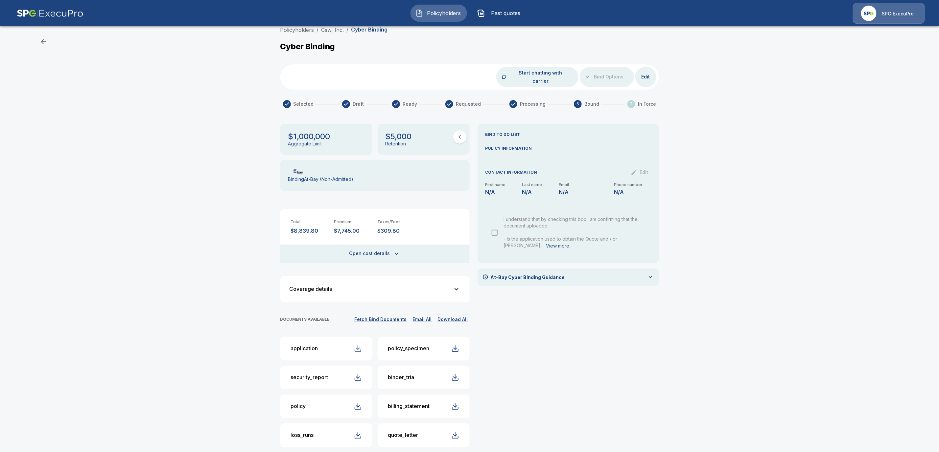
click at [362, 345] on div "button" at bounding box center [358, 349] width 8 height 8
click at [362, 403] on div "button" at bounding box center [358, 407] width 8 height 8
click at [459, 374] on div "button" at bounding box center [455, 378] width 8 height 8
drag, startPoint x: 490, startPoint y: 428, endPoint x: 485, endPoint y: 429, distance: 4.7
click at [488, 429] on div "BIND TO DO LIST POLICY INFORMATION CONTACT INFORMATION Edit First name N/A Last…" at bounding box center [567, 288] width 181 height 329
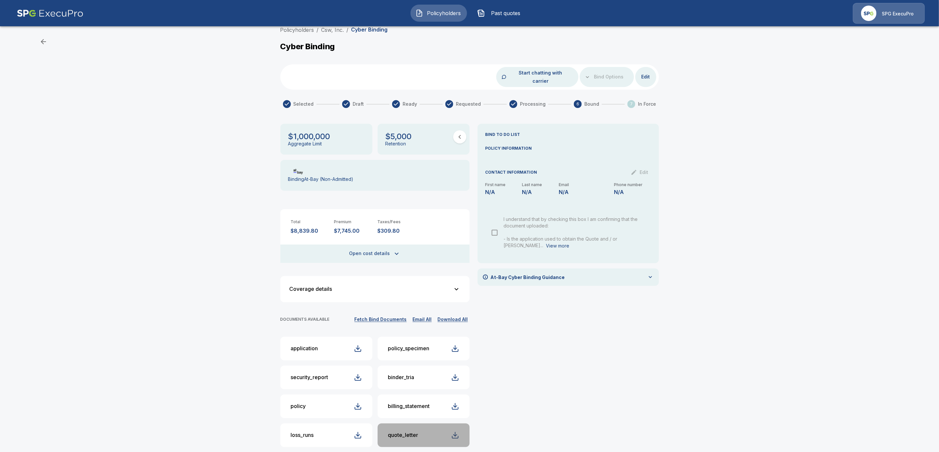
click at [459, 432] on div "button" at bounding box center [455, 436] width 8 height 8
click at [737, 299] on div "Policyholders / Csw, Inc. / Cyber Binding Cyber Binding Start chatting with car…" at bounding box center [469, 241] width 939 height 437
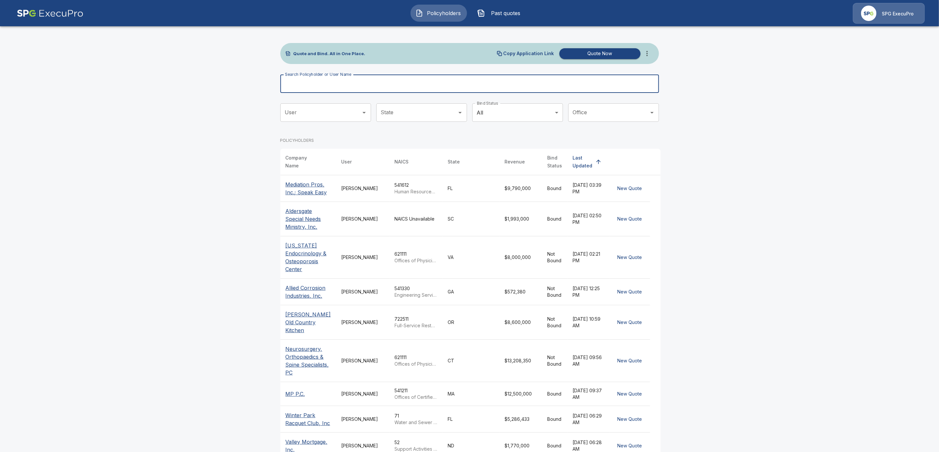
click at [350, 84] on input "Search Policyholder or User Name" at bounding box center [465, 84] width 371 height 18
paste input "**********"
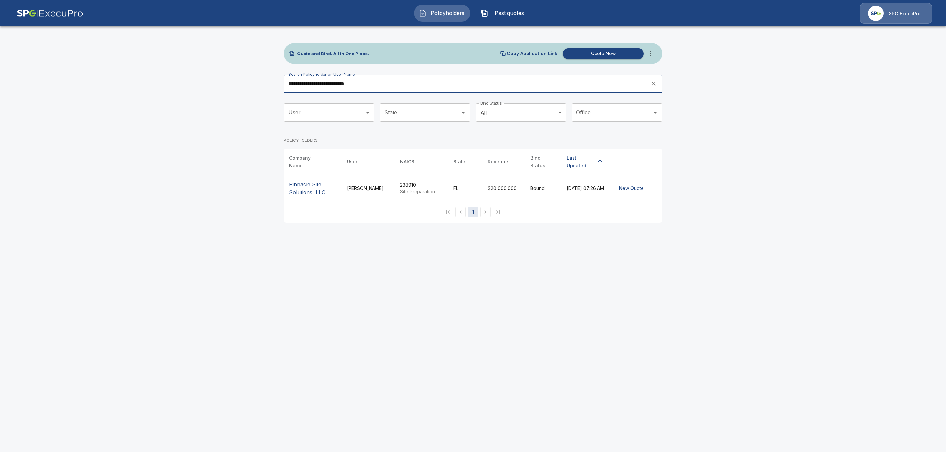
type input "**********"
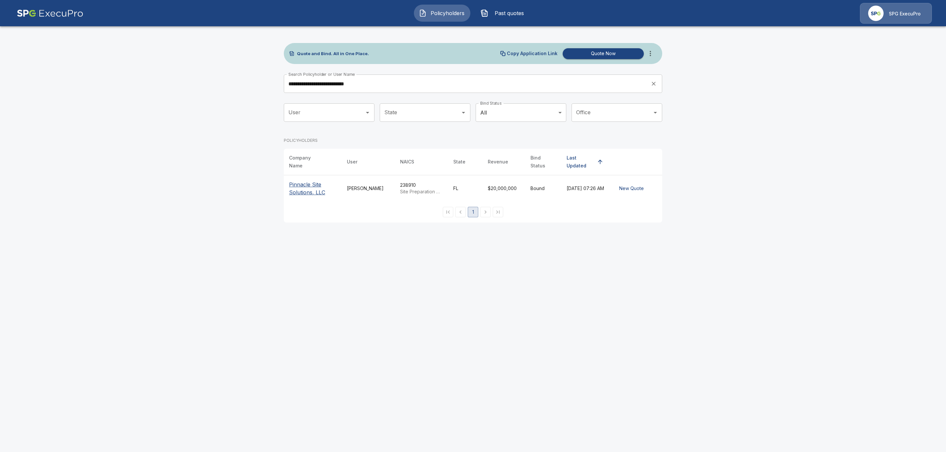
click at [310, 184] on p "Pinnacle Site Solutions, LLC" at bounding box center [312, 189] width 47 height 16
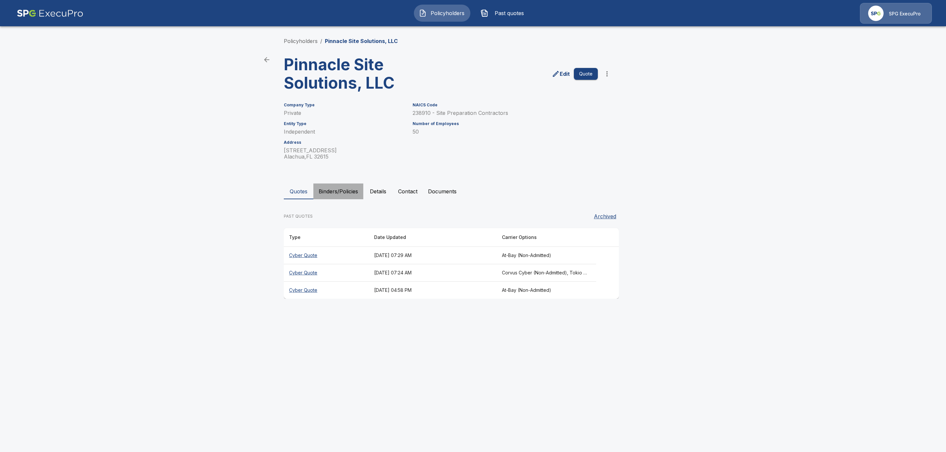
click at [348, 191] on button "Binders/Policies" at bounding box center [338, 192] width 50 height 16
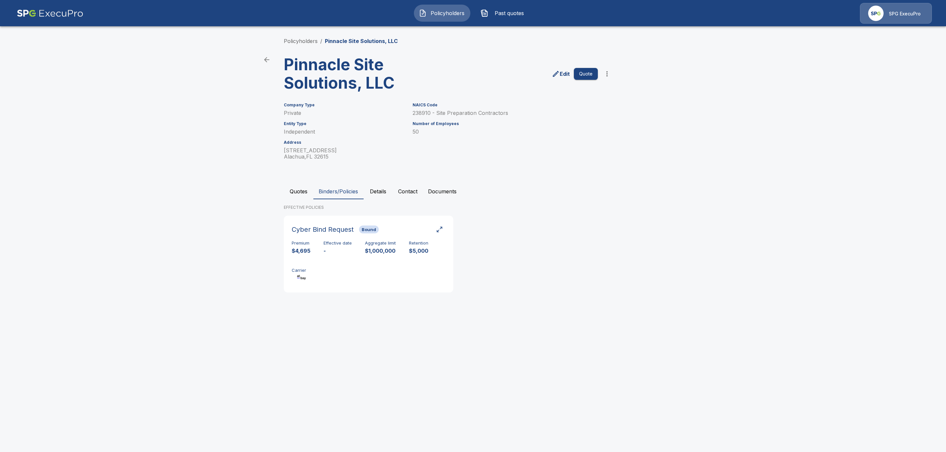
click at [298, 192] on button "Quotes" at bounding box center [299, 192] width 30 height 16
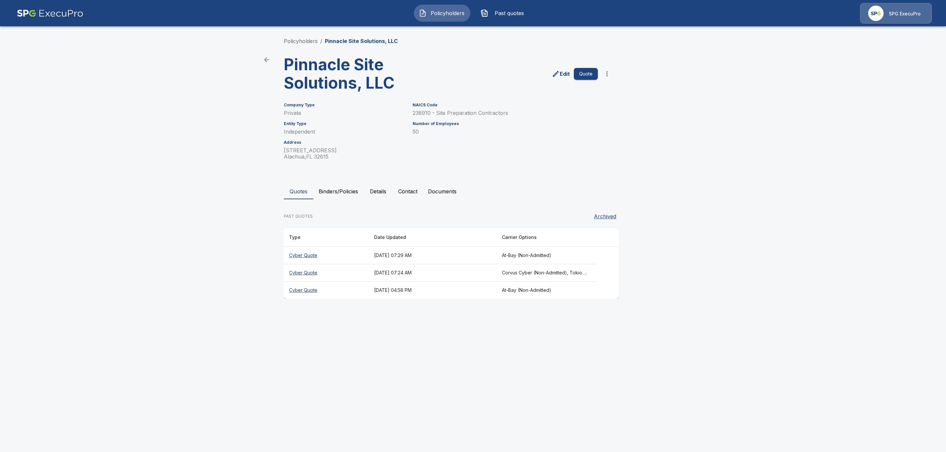
click at [315, 256] on th "Cyber Quote" at bounding box center [326, 255] width 85 height 17
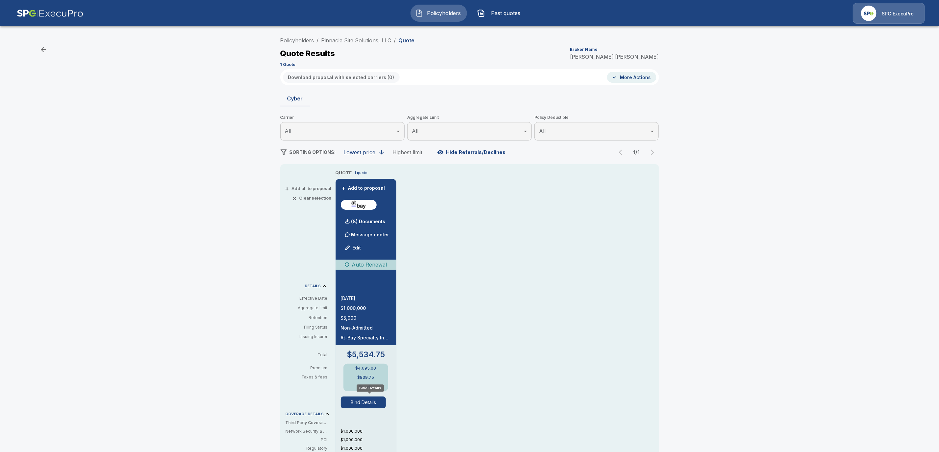
click at [374, 403] on button "Bind Details" at bounding box center [363, 403] width 45 height 12
